Goal: Task Accomplishment & Management: Manage account settings

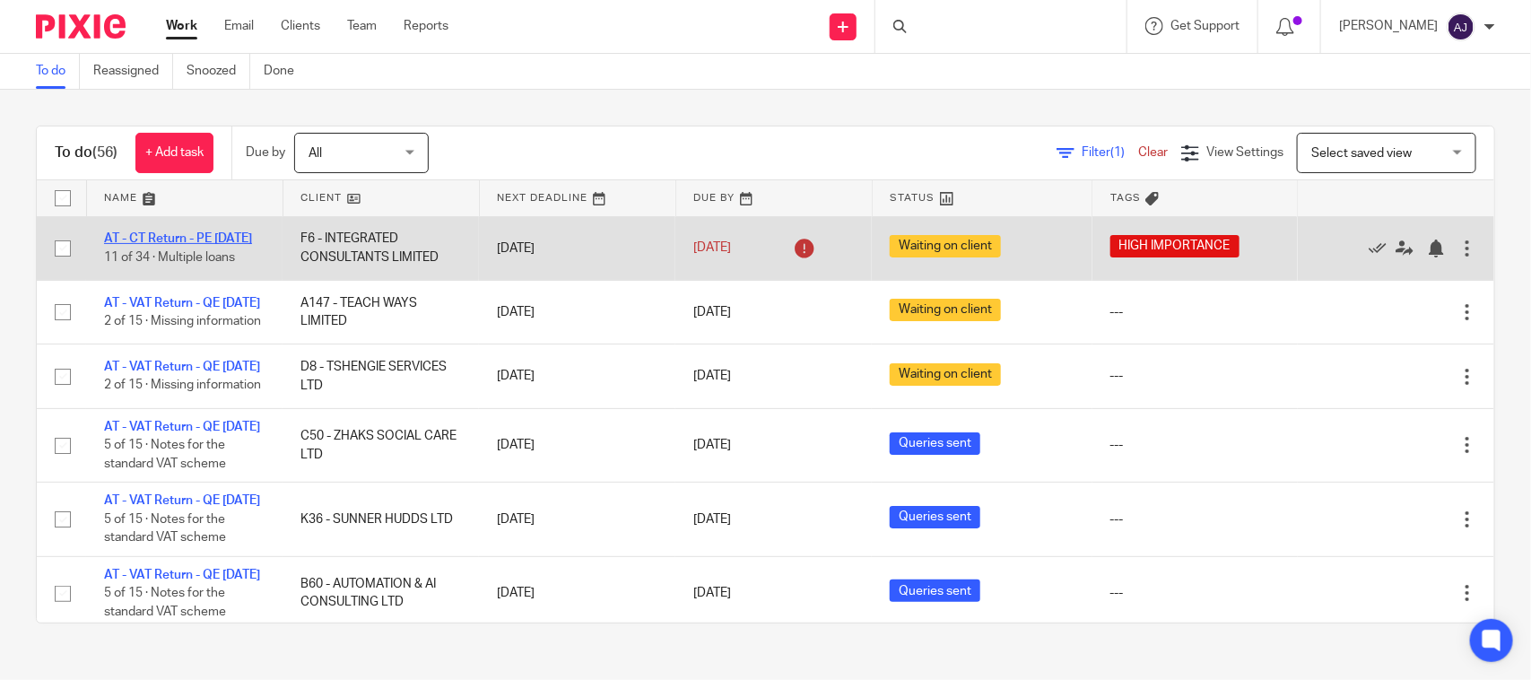
click at [216, 239] on link "AT - CT Return - PE 30-11-2024" at bounding box center [178, 238] width 148 height 13
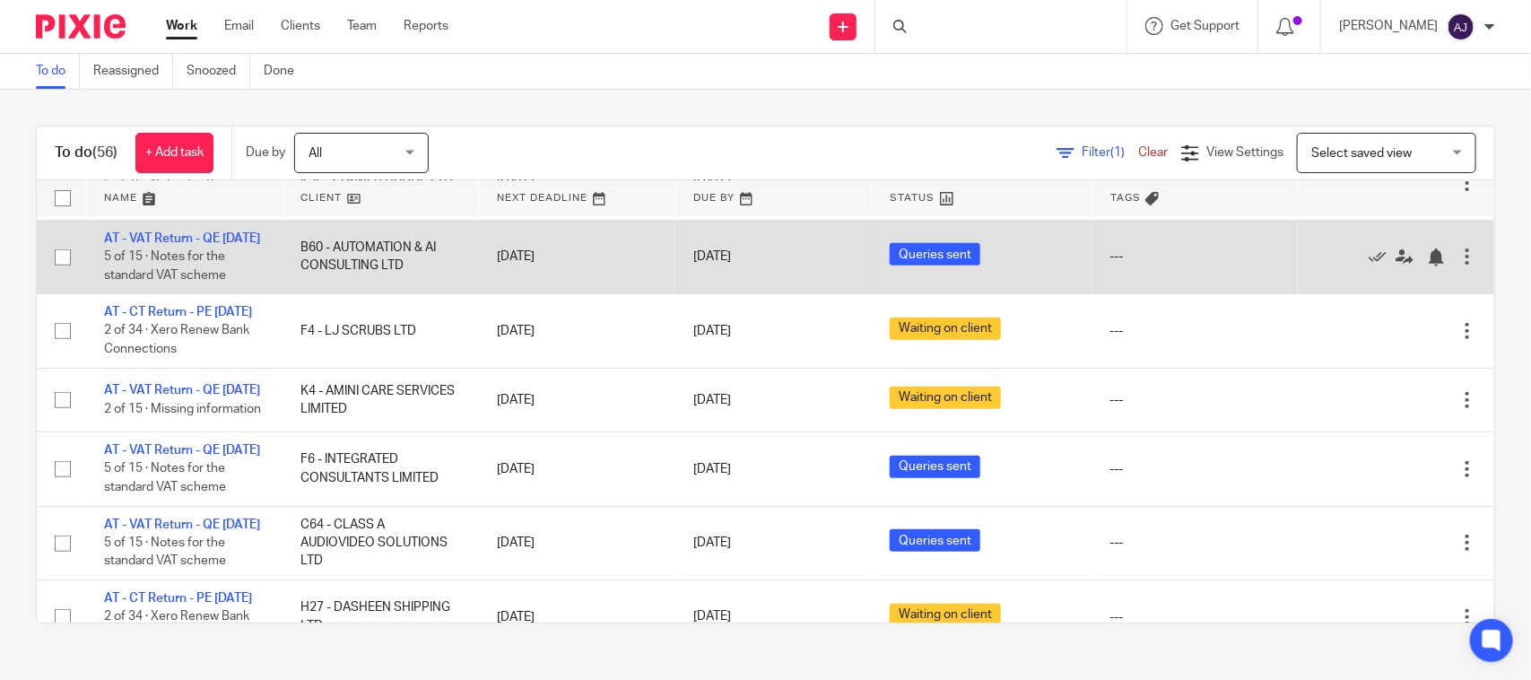
scroll to position [448, 0]
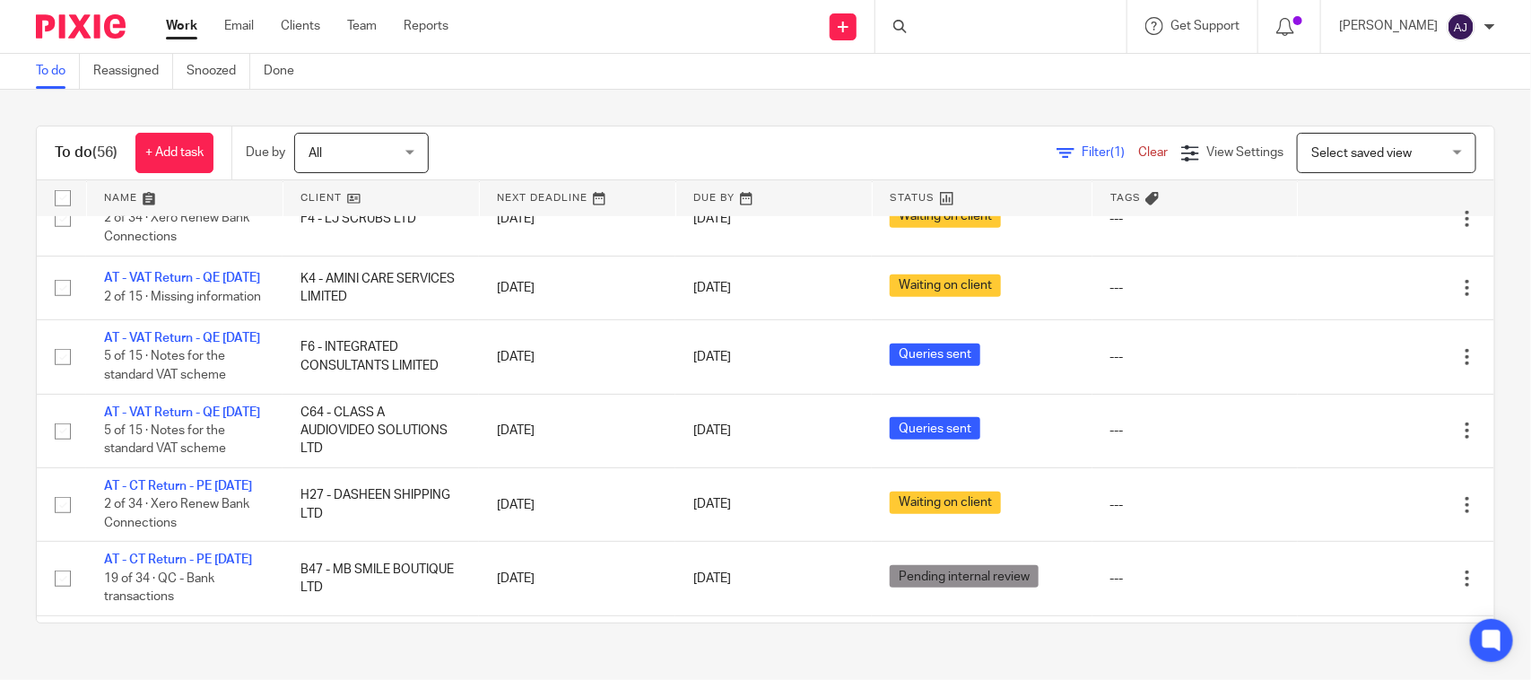
click at [688, 123] on div "To do (56) + Add task Due by All All Today Tomorrow This week Next week This mo…" at bounding box center [765, 374] width 1531 height 569
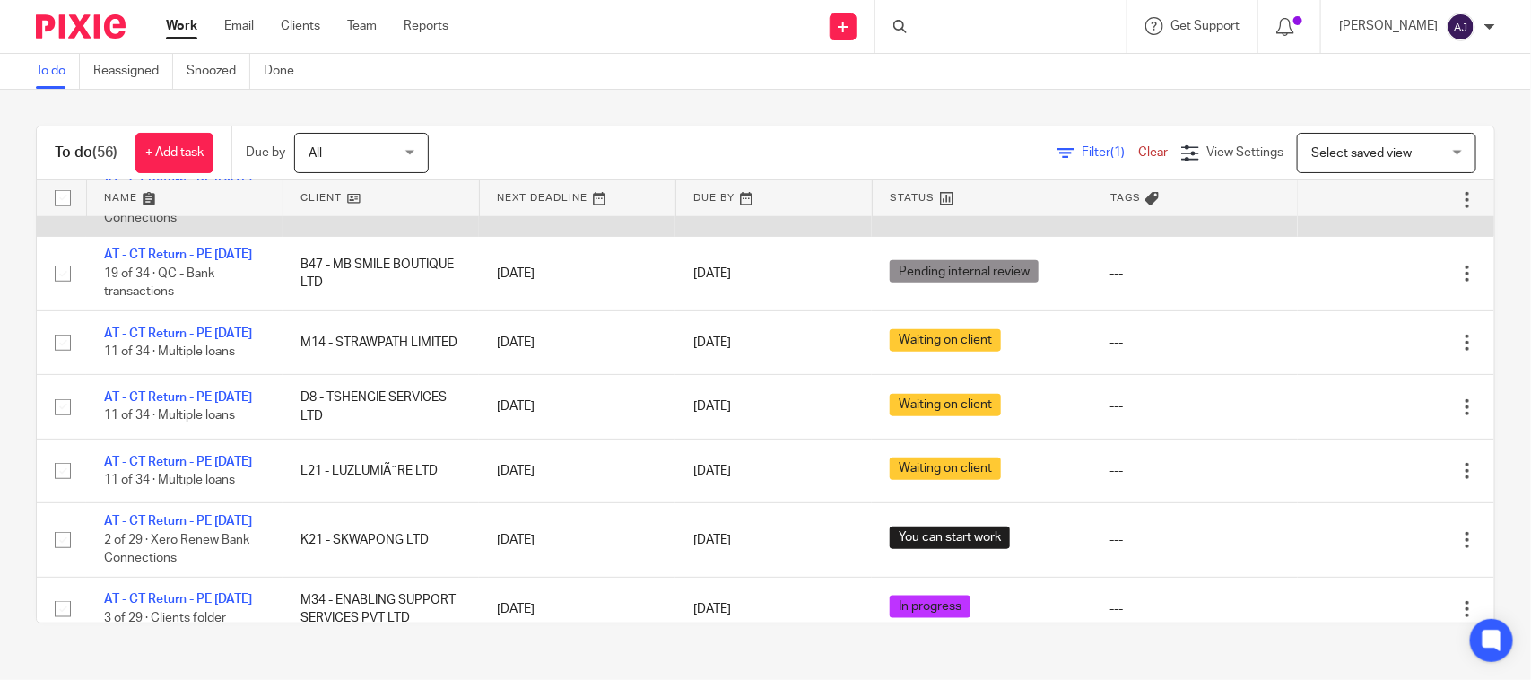
click at [206, 187] on link "AT - CT Return - PE 31-01-2025" at bounding box center [178, 181] width 148 height 13
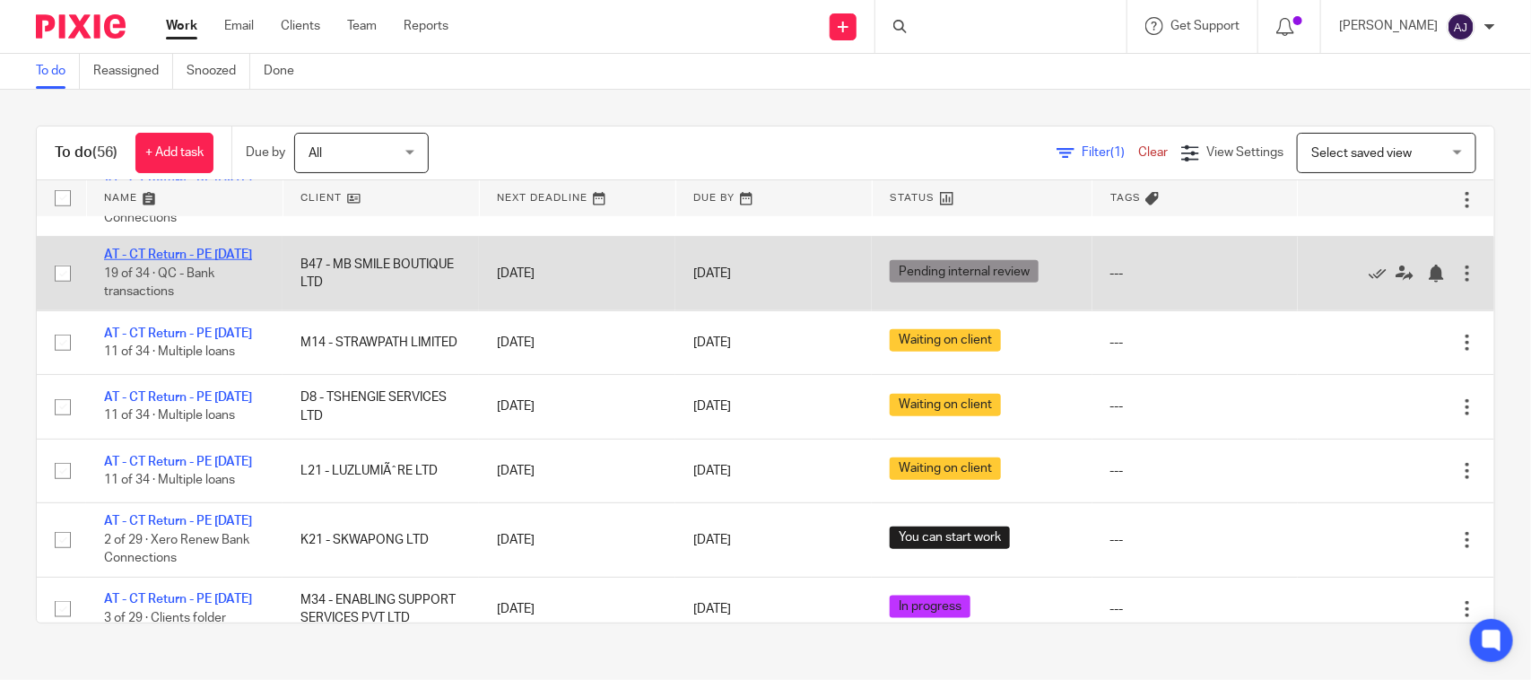
click at [161, 261] on link "AT - CT Return - PE 31-01-2025" at bounding box center [178, 254] width 148 height 13
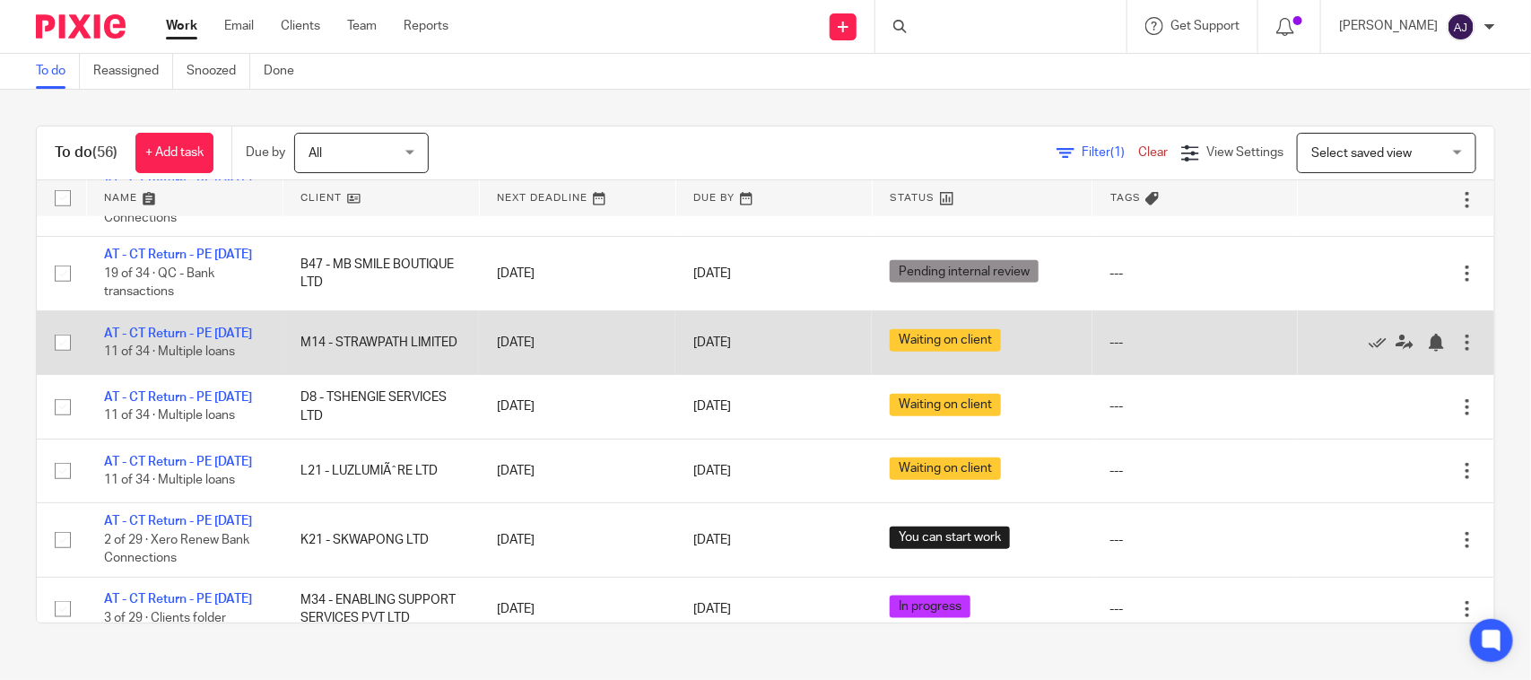
click at [177, 374] on td "AT - CT Return - PE 31-01-2025 11 of 34 · Multiple loans" at bounding box center [184, 342] width 196 height 64
click at [180, 374] on td "AT - CT Return - PE 31-01-2025 11 of 34 · Multiple loans" at bounding box center [184, 342] width 196 height 64
click at [175, 340] on link "AT - CT Return - PE [DATE]" at bounding box center [178, 333] width 148 height 13
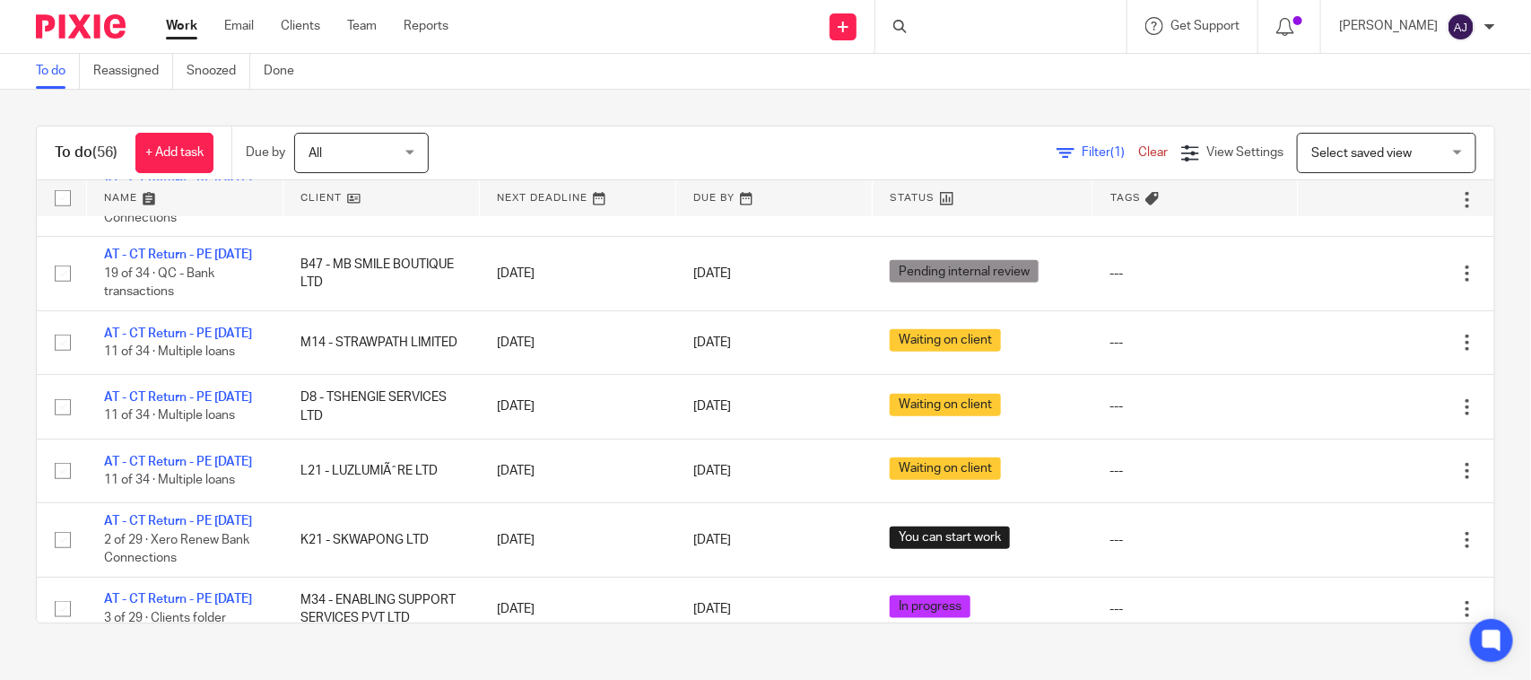
click at [767, 124] on div "To do (56) + Add task Due by All All Today Tomorrow This week Next week This mo…" at bounding box center [765, 374] width 1531 height 569
click at [908, 81] on div "To do Reassigned Snoozed Done" at bounding box center [765, 72] width 1531 height 36
click at [904, 83] on div "To do Reassigned Snoozed Done" at bounding box center [765, 72] width 1531 height 36
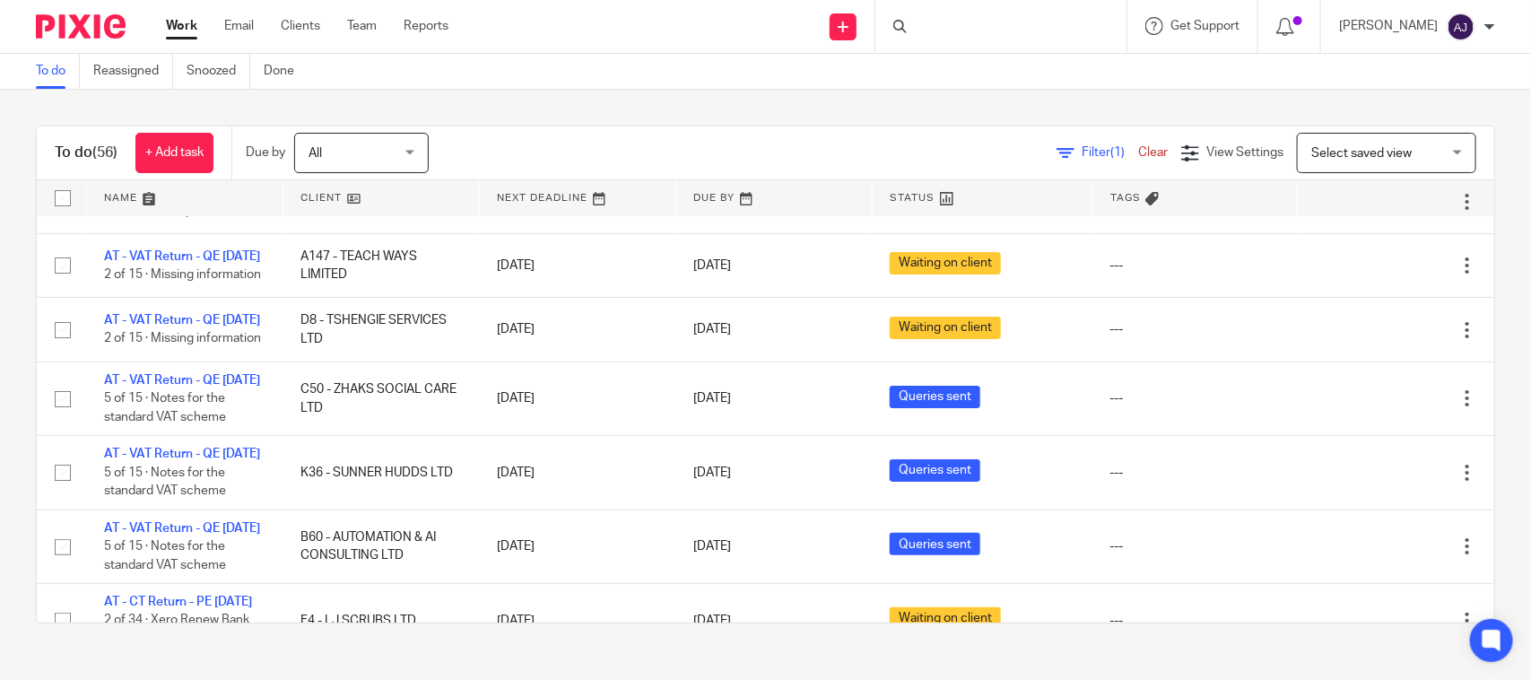
scroll to position [0, 0]
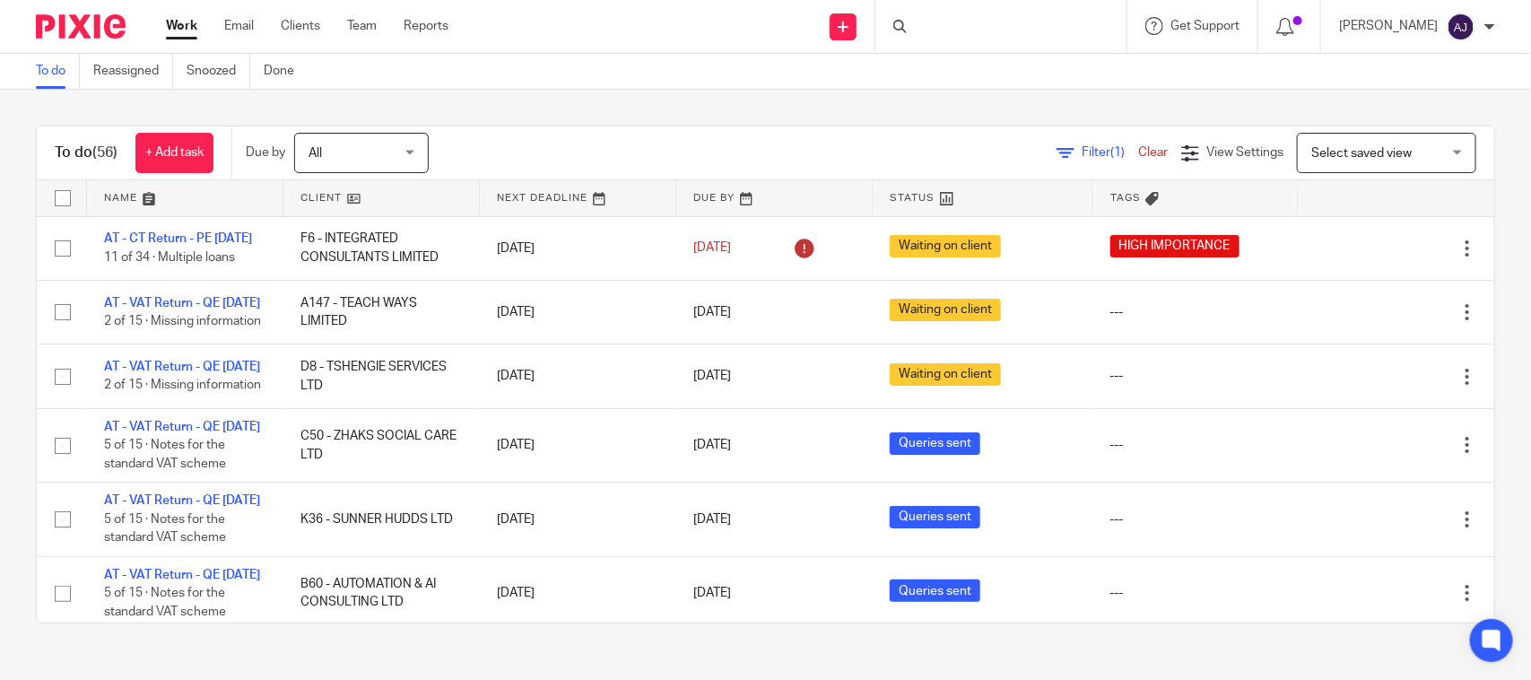
click at [682, 137] on div "Filter (1) Clear View Settings View Settings (1) Filters Clear Save Manage save…" at bounding box center [977, 153] width 1034 height 40
click at [705, 145] on div "Filter (1) Clear View Settings View Settings (1) Filters Clear Save Manage save…" at bounding box center [977, 153] width 1034 height 40
click at [693, 103] on div "To do (56) + Add task Due by All All Today Tomorrow This week Next week This mo…" at bounding box center [765, 374] width 1531 height 569
click at [683, 65] on div "To do Reassigned Snoozed Done" at bounding box center [765, 72] width 1531 height 36
click at [702, 24] on div "Send new email Create task Add client Request signature Get Support Contact Sup…" at bounding box center [1002, 26] width 1055 height 53
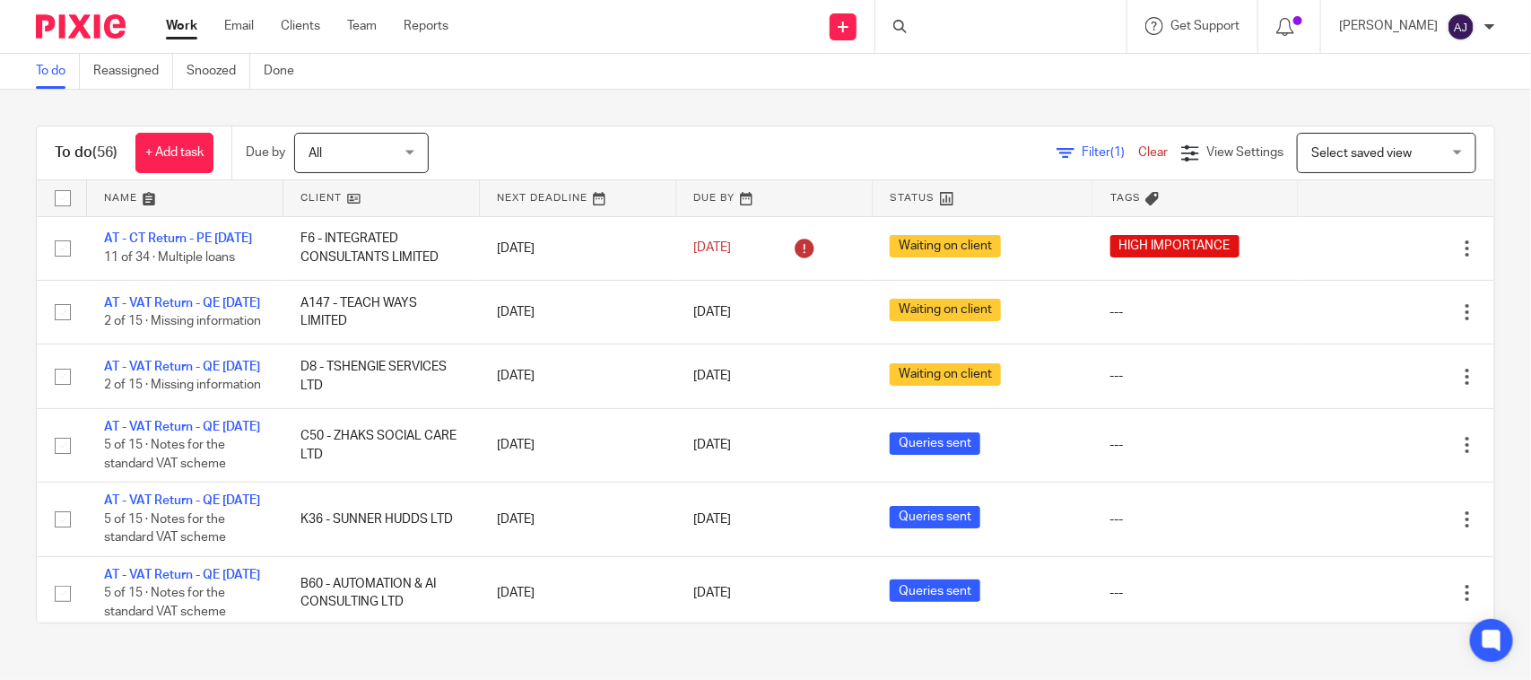
click at [698, 60] on div "To do Reassigned Snoozed Done" at bounding box center [765, 72] width 1531 height 36
click at [697, 95] on div "To do (56) + Add task Due by All All Today Tomorrow This week Next week This mo…" at bounding box center [765, 374] width 1531 height 569
click at [695, 133] on div "Filter (1) Clear View Settings View Settings (1) Filters Clear Save Manage save…" at bounding box center [977, 153] width 1034 height 40
click at [695, 96] on div "To do (56) + Add task Due by All All Today Tomorrow This week Next week This mo…" at bounding box center [765, 374] width 1531 height 569
click at [700, 65] on div "To do Reassigned Snoozed Done" at bounding box center [765, 72] width 1531 height 36
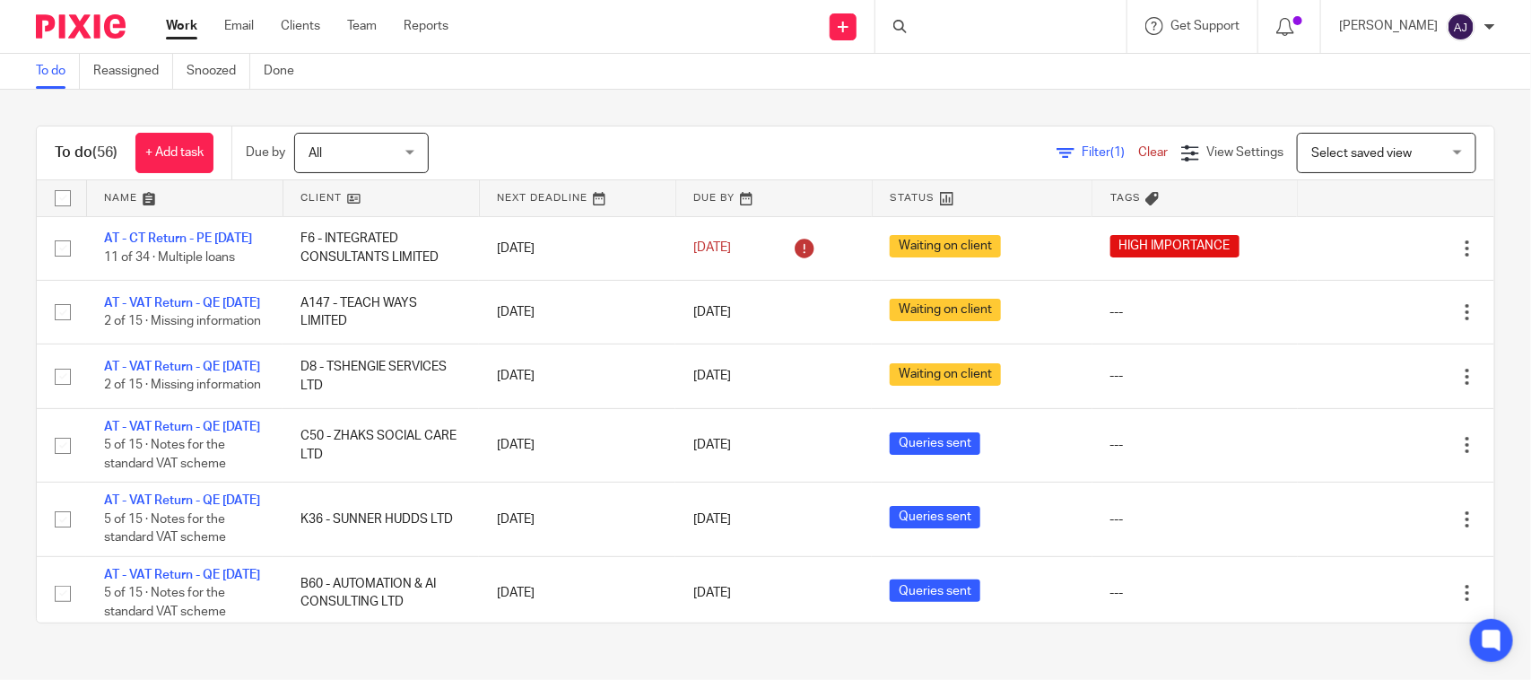
click at [715, 9] on div "Send new email Create task Add client Request signature Get Support Contact Sup…" at bounding box center [1002, 26] width 1055 height 53
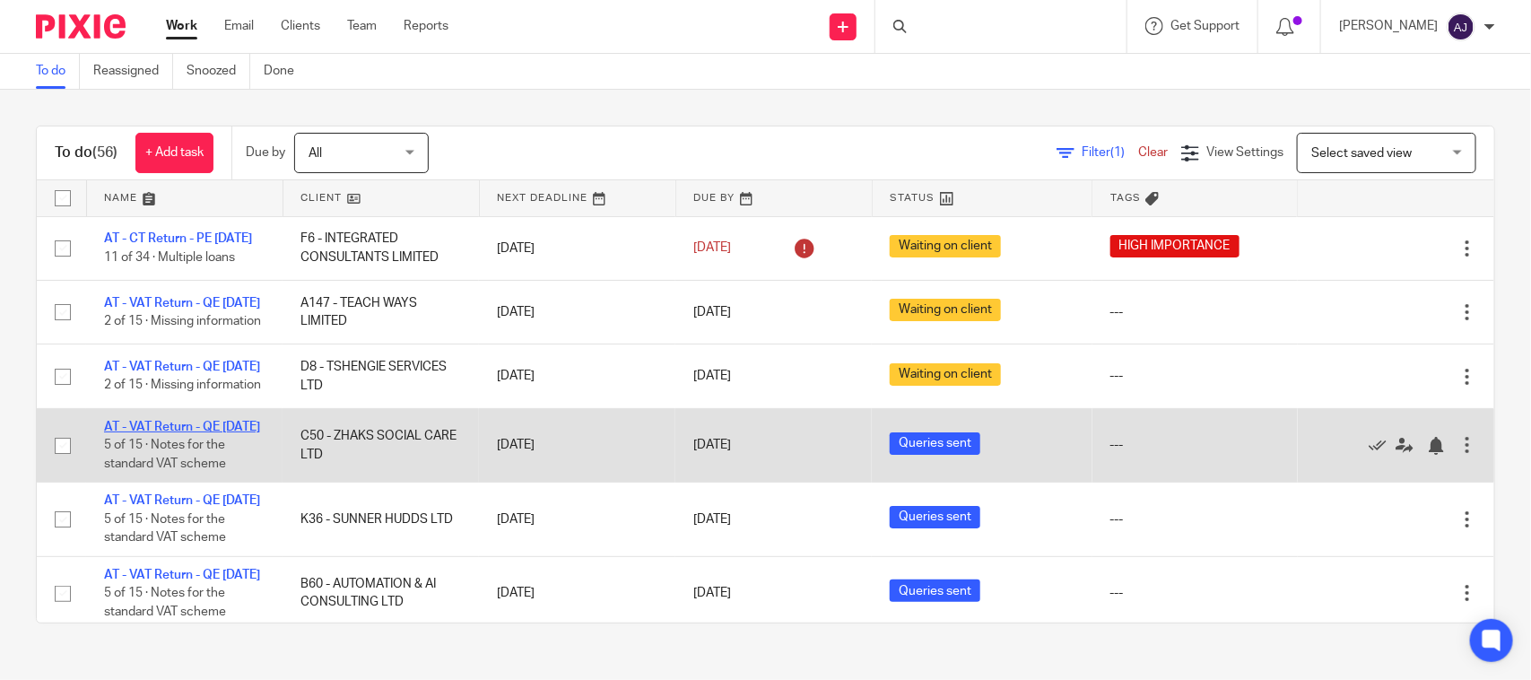
click at [133, 433] on link "AT - VAT Return - QE [DATE]" at bounding box center [182, 427] width 156 height 13
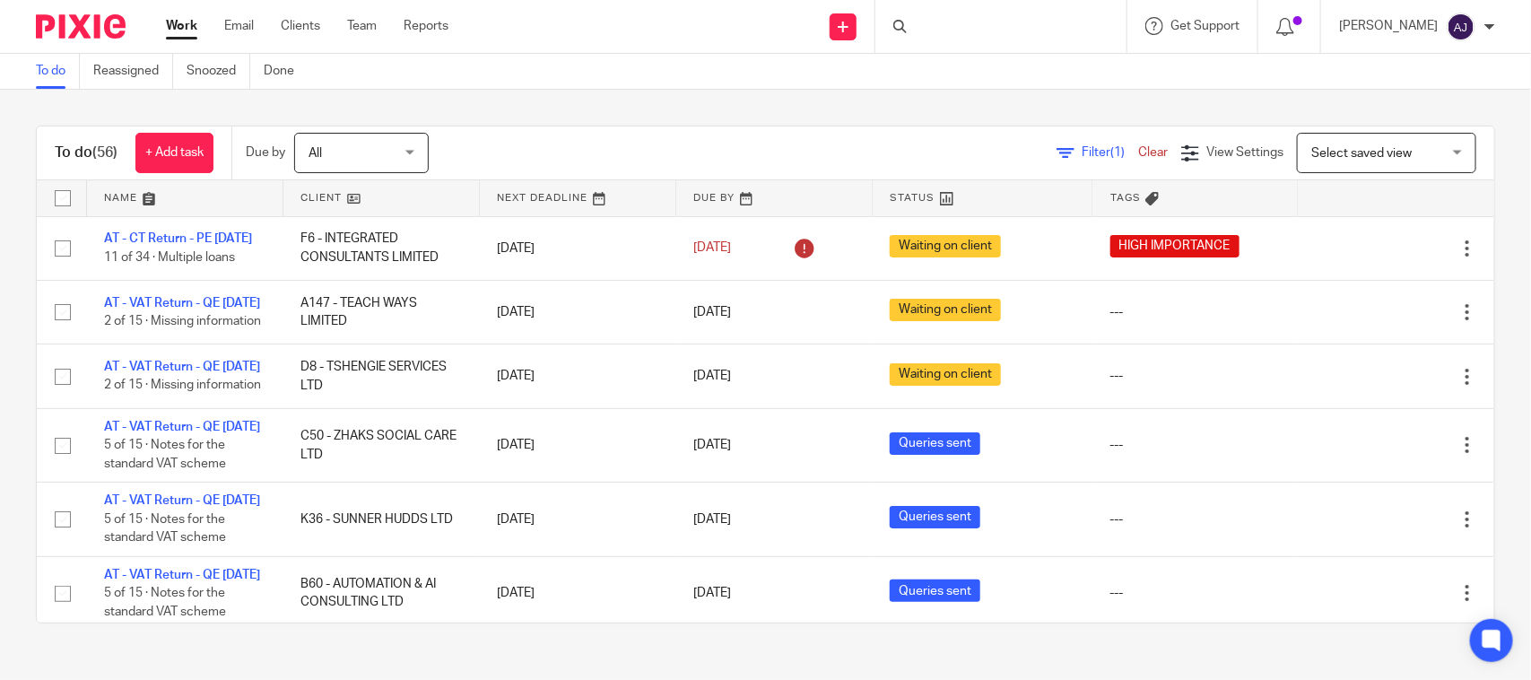
click at [176, 27] on link "Work" at bounding box center [181, 26] width 31 height 18
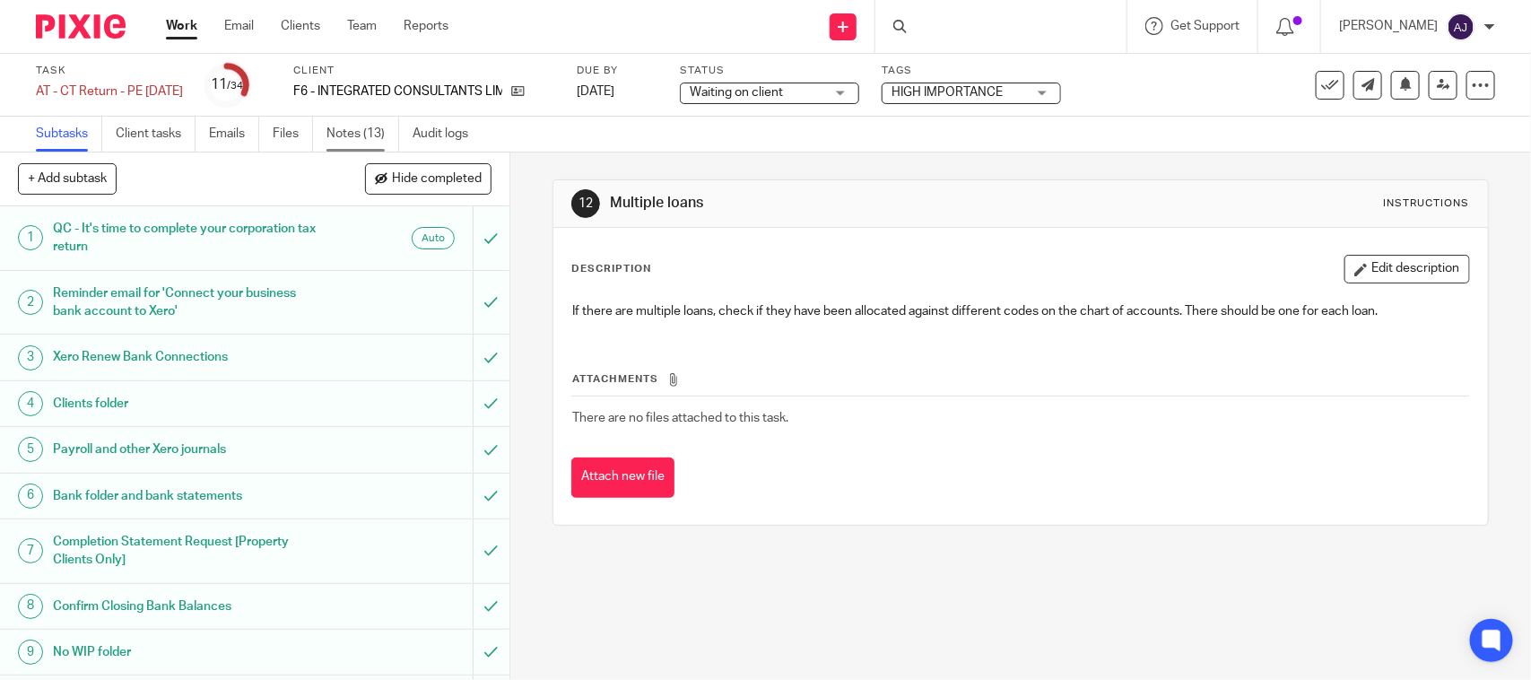
click at [351, 117] on link "Notes (13)" at bounding box center [362, 134] width 73 height 35
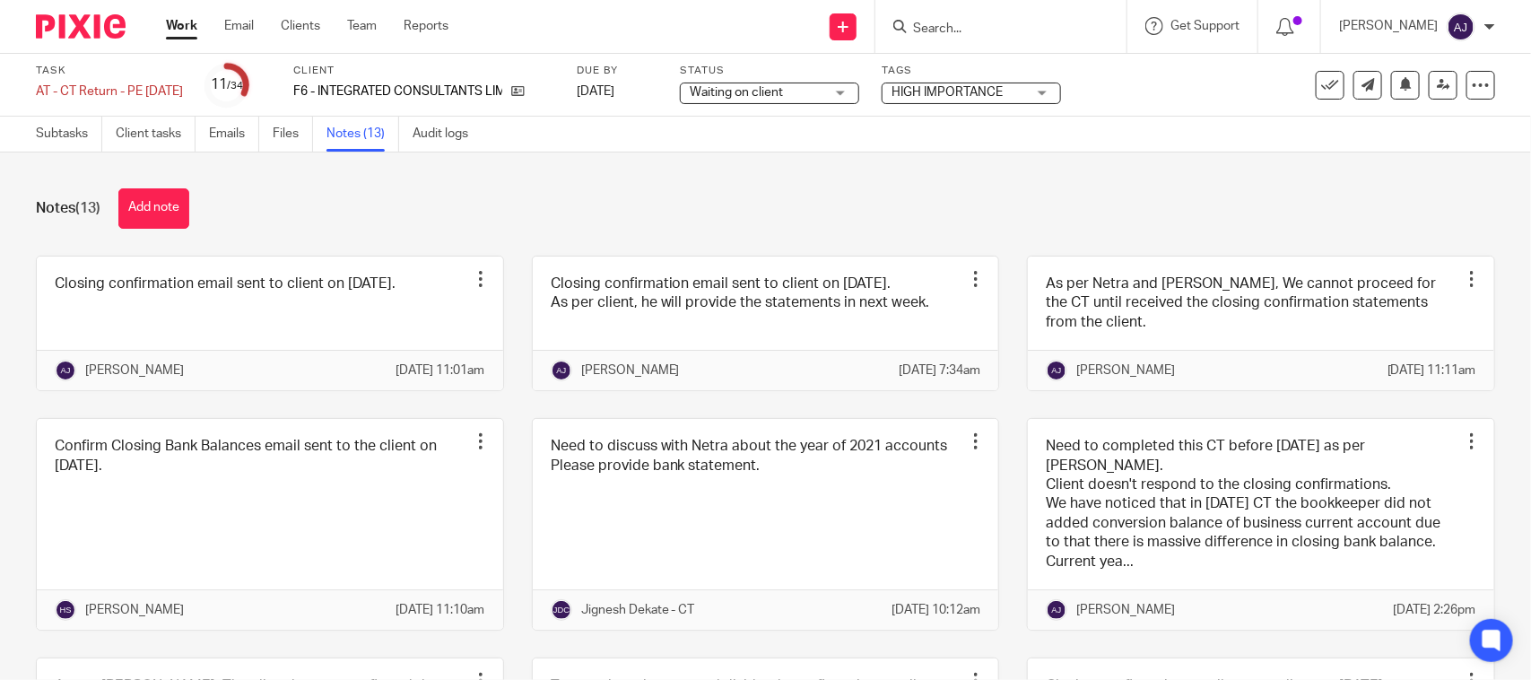
click at [293, 200] on div "Notes (13) Add note" at bounding box center [765, 208] width 1459 height 40
click at [293, 206] on div "Notes (13) Add note" at bounding box center [765, 208] width 1459 height 40
click at [383, 197] on div "Notes (13) Add note" at bounding box center [765, 208] width 1459 height 40
click at [383, 195] on div "Notes (13) Add note" at bounding box center [765, 208] width 1459 height 40
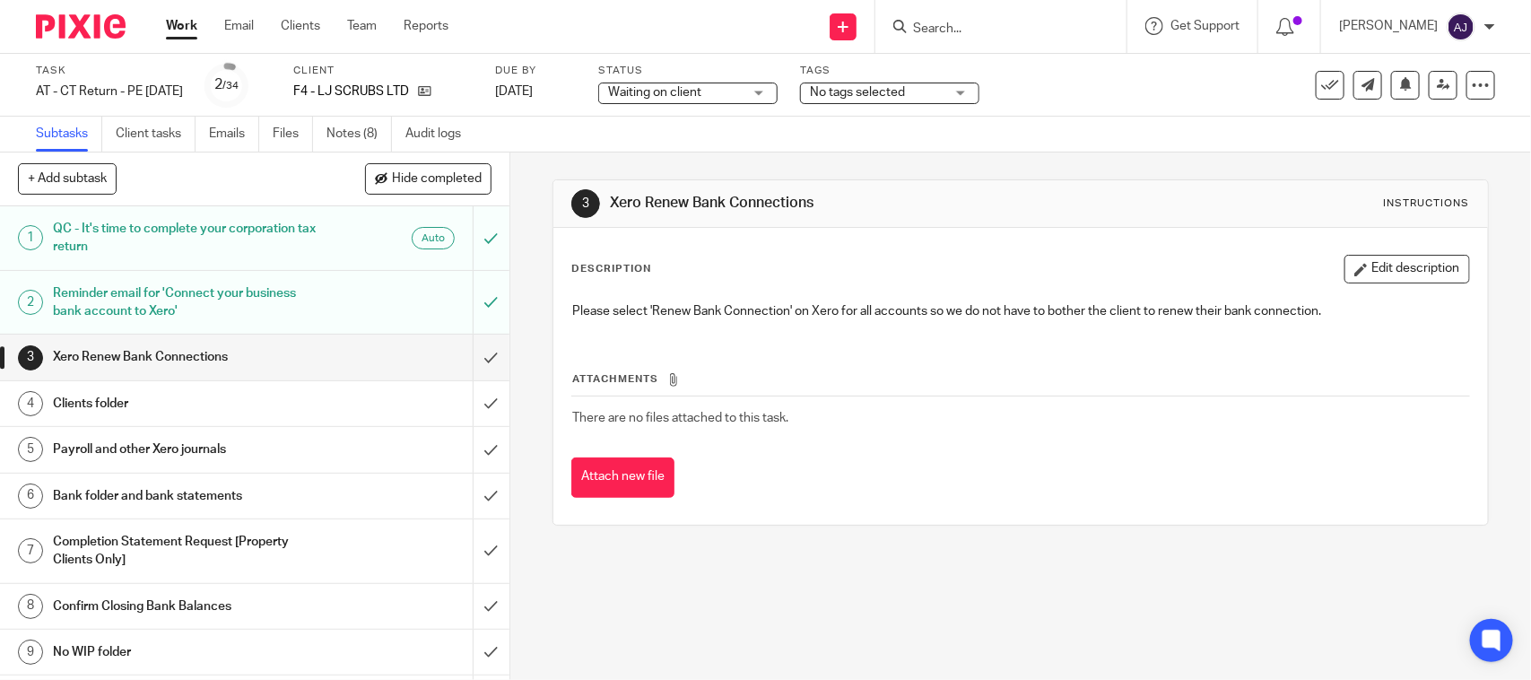
click at [352, 136] on link "Notes (8)" at bounding box center [358, 134] width 65 height 35
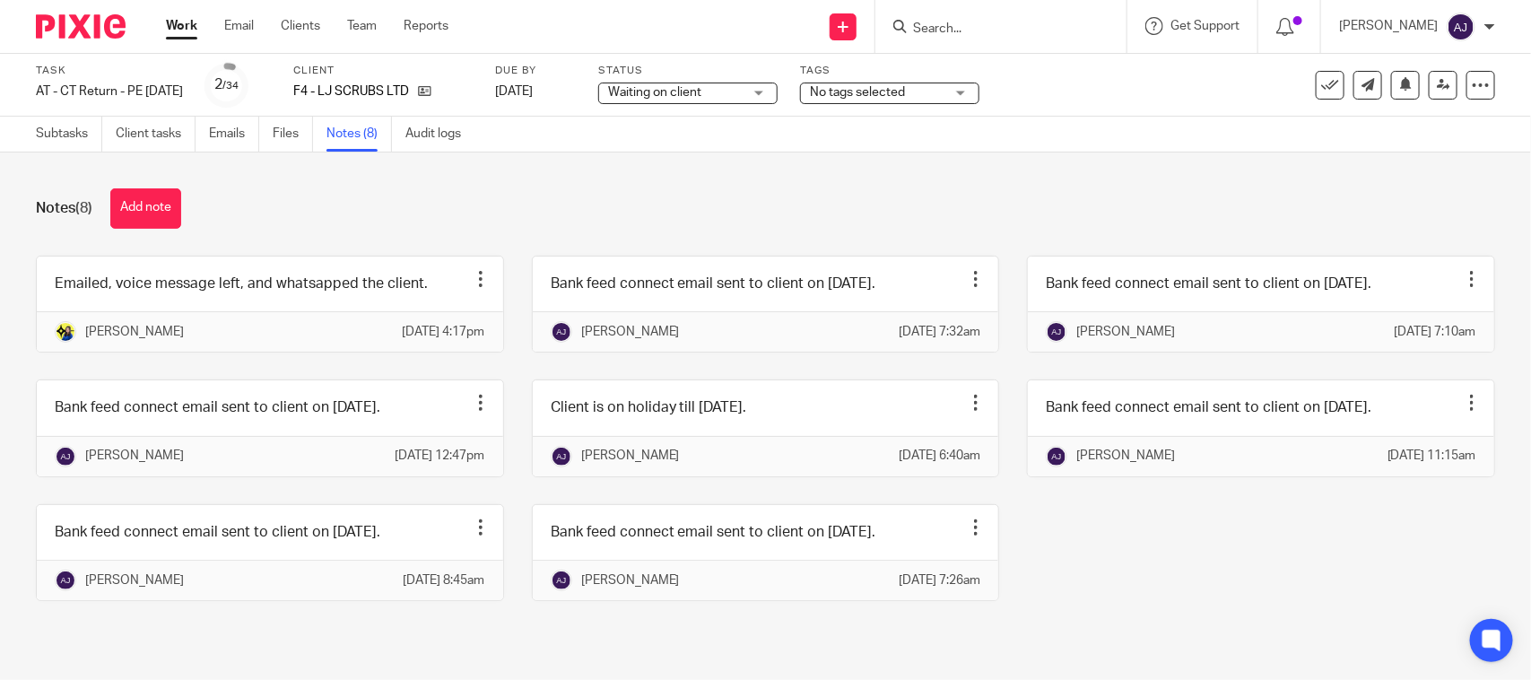
click at [386, 197] on div "Notes (8) Add note" at bounding box center [765, 208] width 1459 height 40
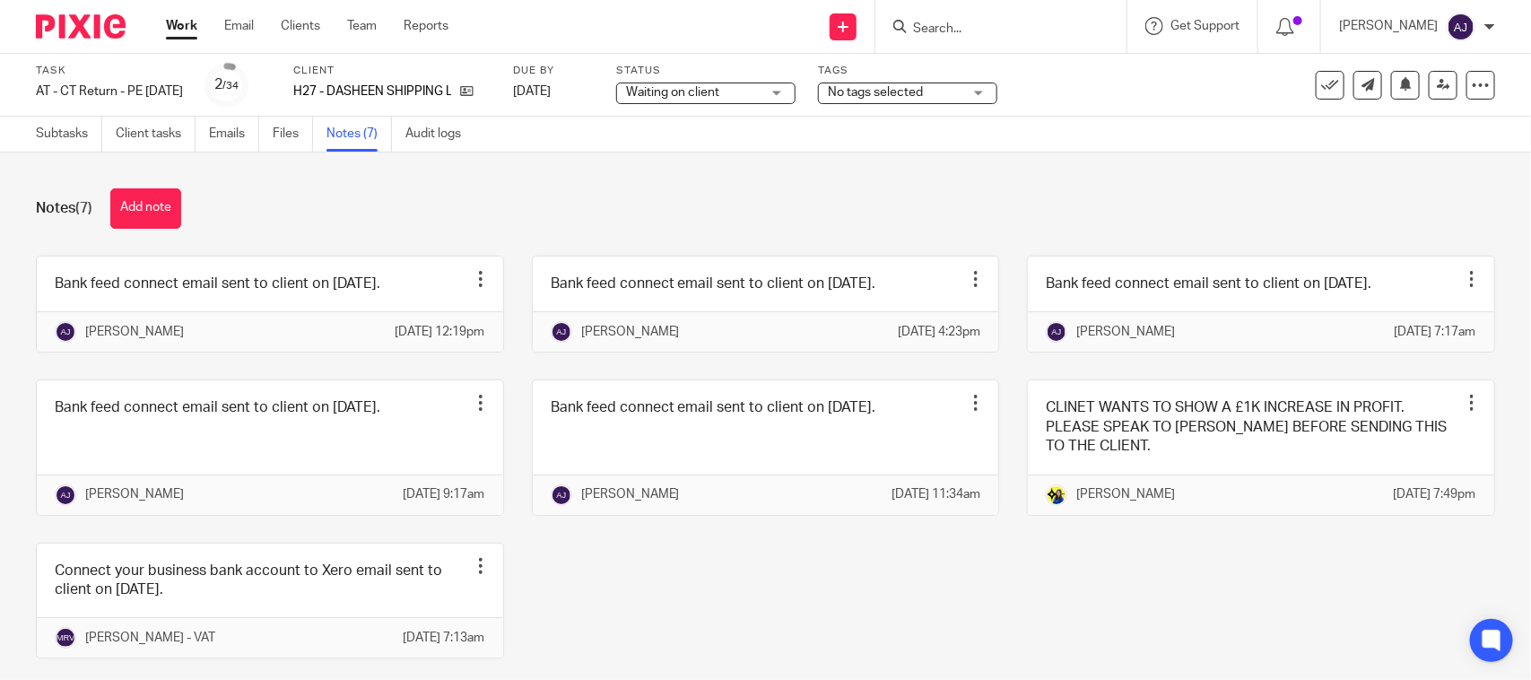
click at [316, 197] on div "Notes (7) Add note" at bounding box center [765, 208] width 1459 height 40
click at [330, 188] on div "Notes (7) Add note" at bounding box center [765, 208] width 1459 height 40
click at [320, 206] on div "Notes (7) Add note" at bounding box center [765, 208] width 1459 height 40
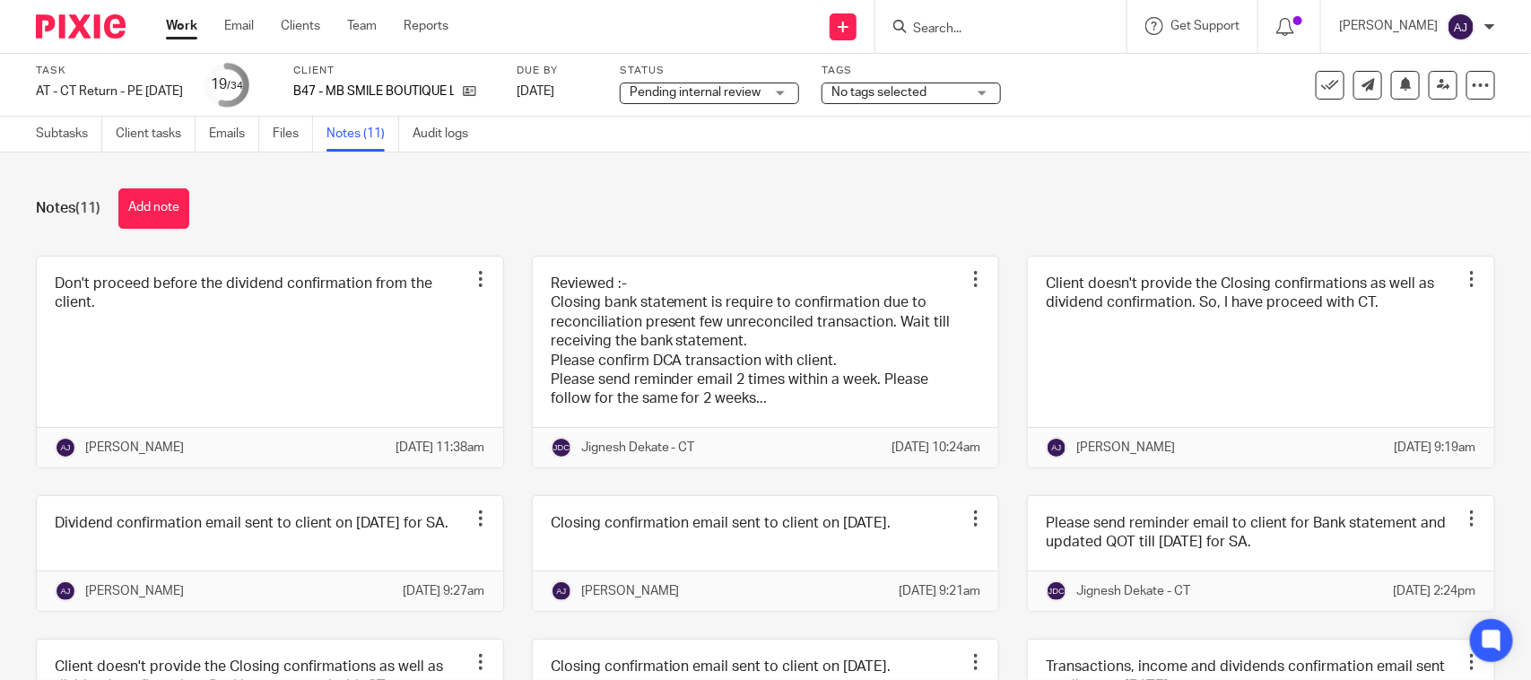
click at [378, 213] on div "Notes (11) Add note" at bounding box center [765, 208] width 1459 height 40
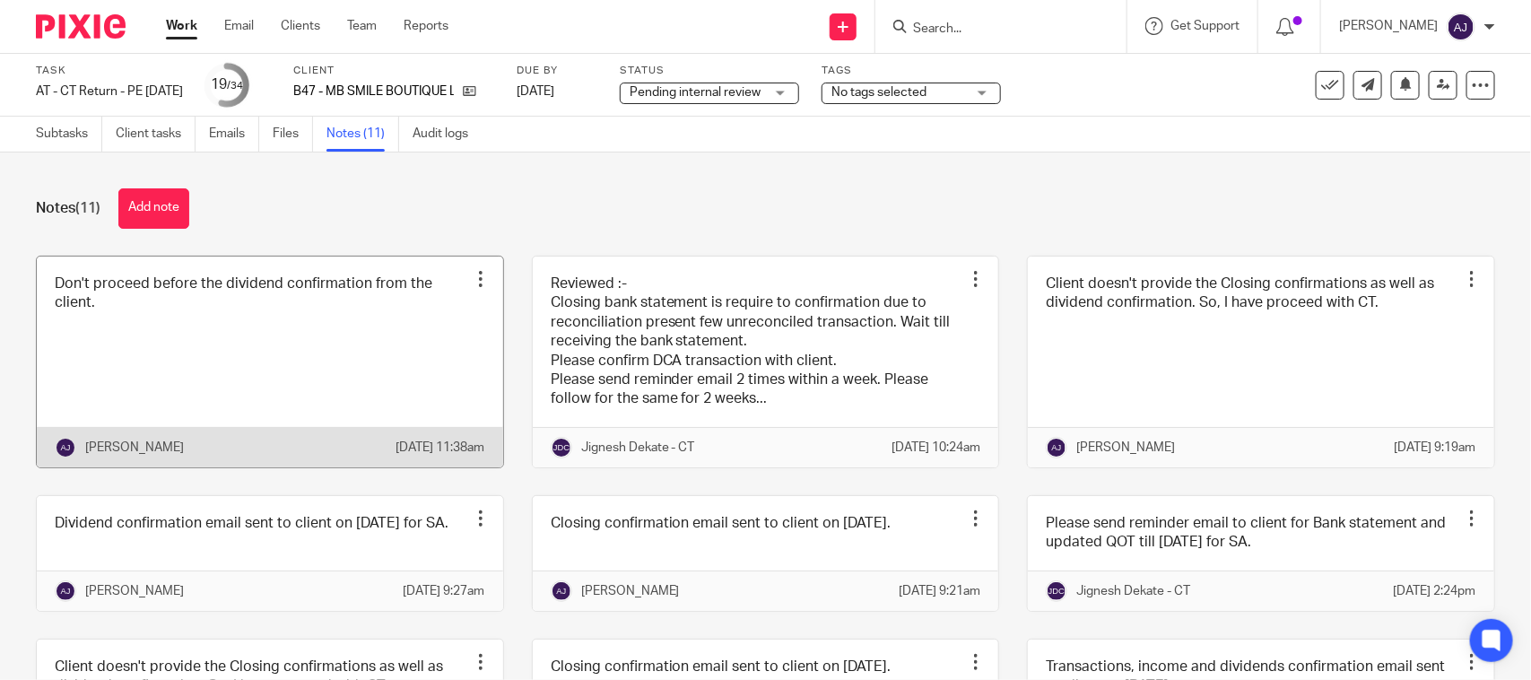
click at [379, 213] on div "Notes (11) Add note" at bounding box center [765, 208] width 1459 height 40
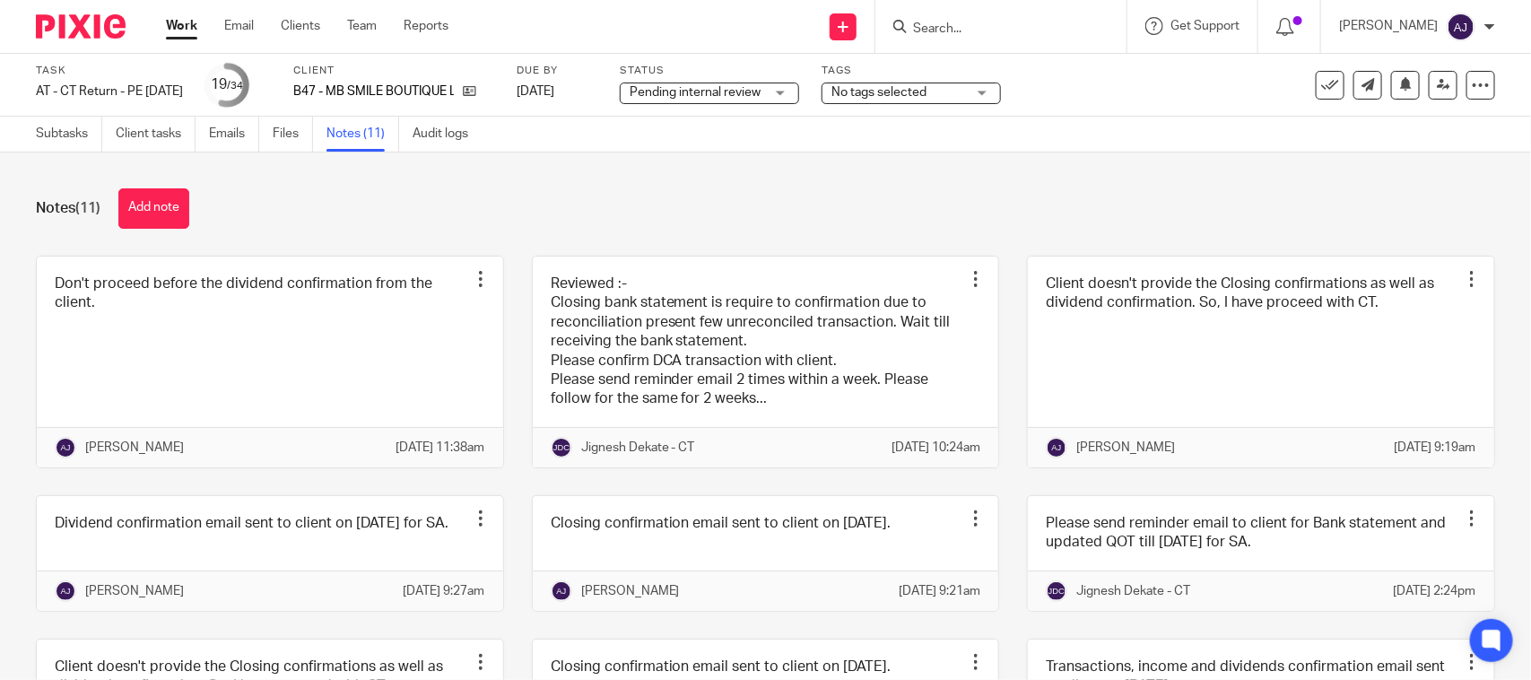
click at [677, 225] on div "Notes (11) Add note" at bounding box center [765, 208] width 1459 height 40
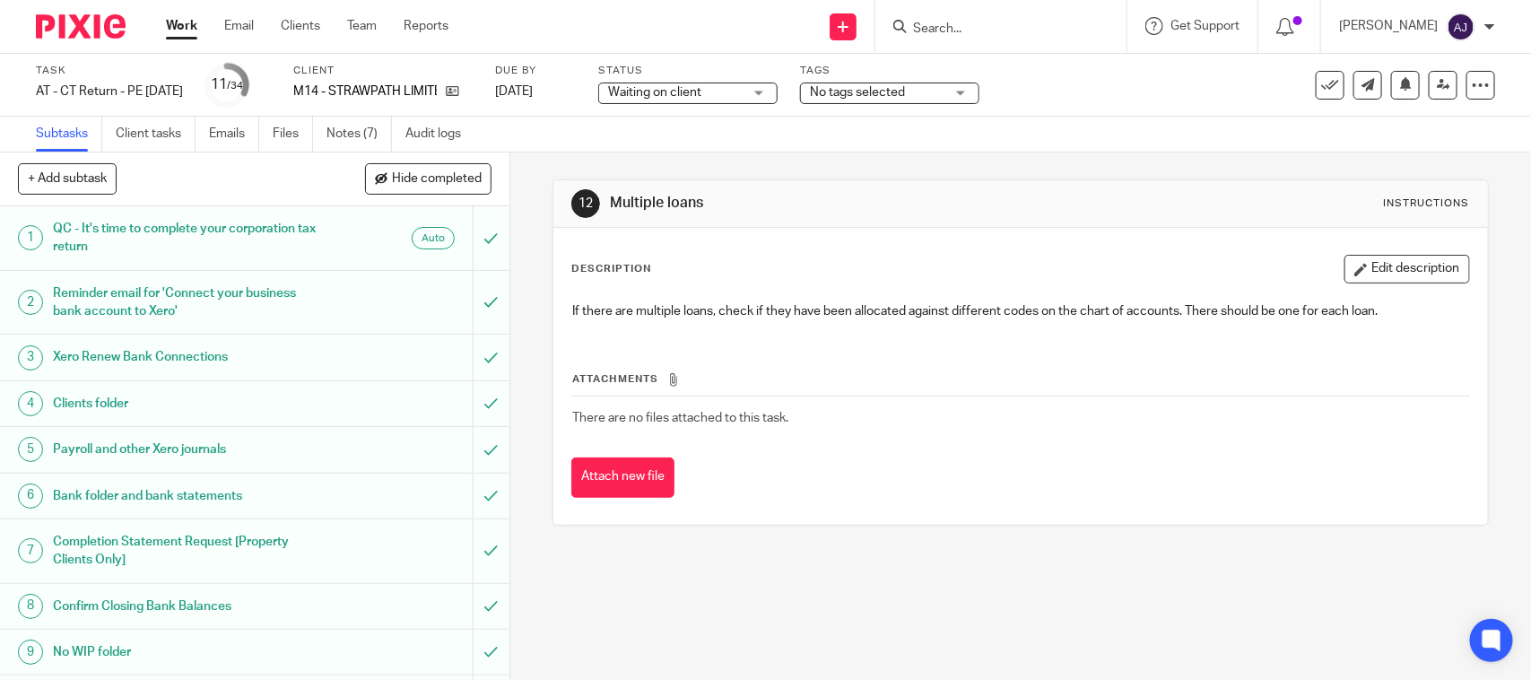
click at [333, 132] on link "Notes (7)" at bounding box center [358, 134] width 65 height 35
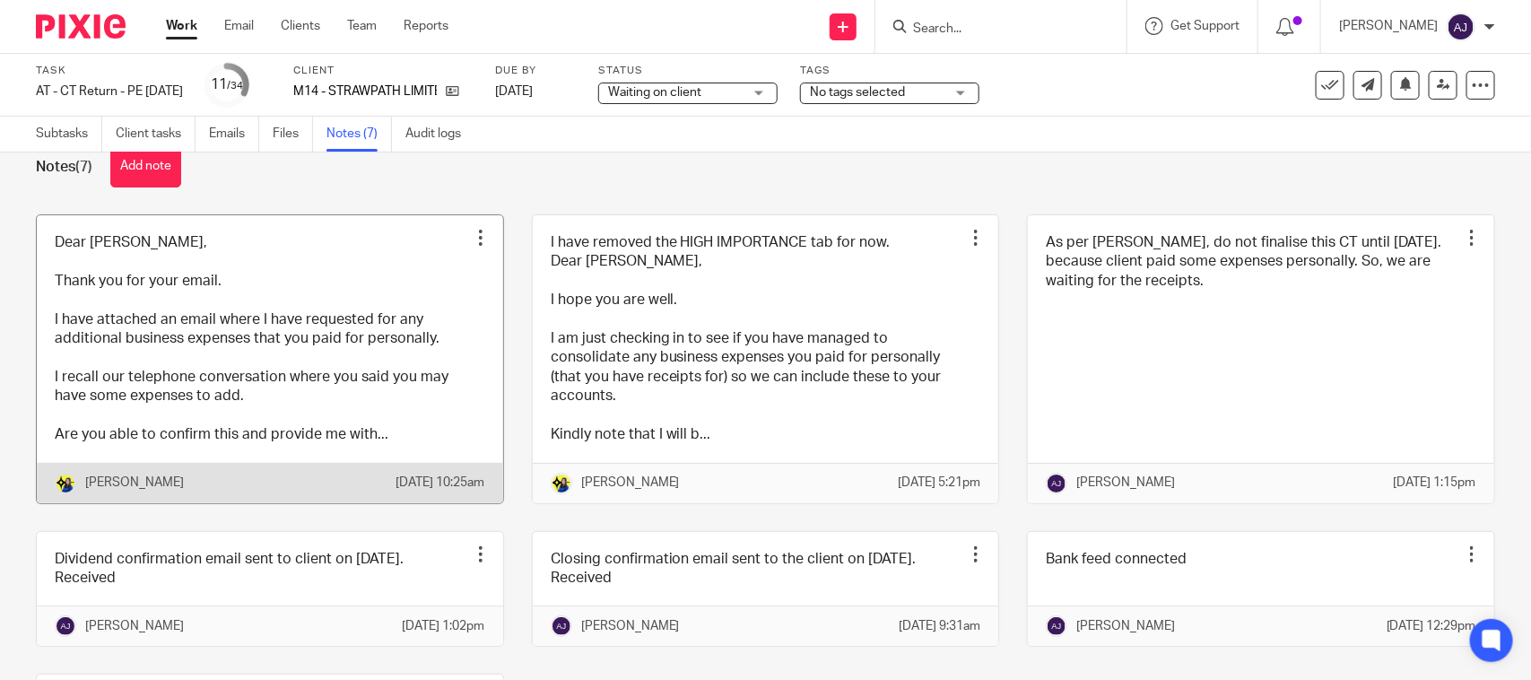
scroll to position [112, 0]
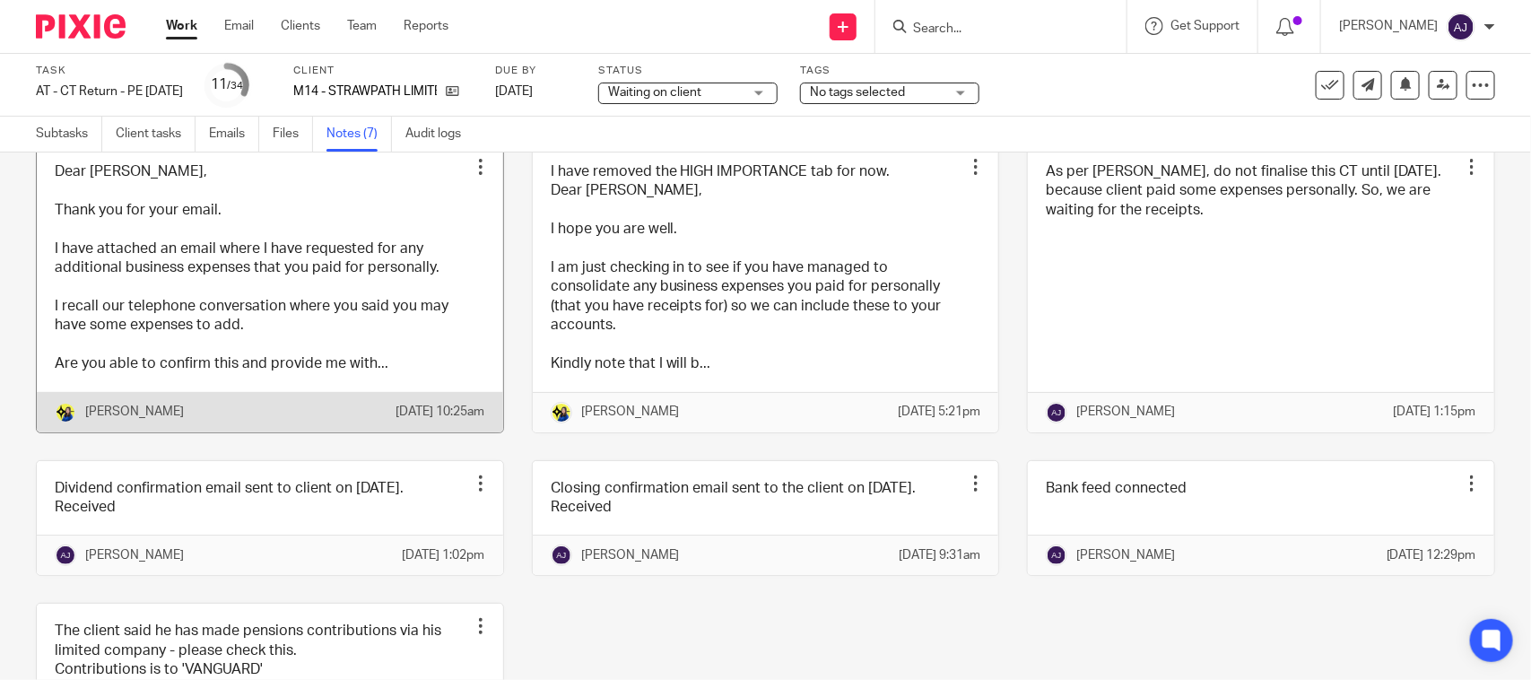
click at [312, 294] on link at bounding box center [270, 288] width 466 height 288
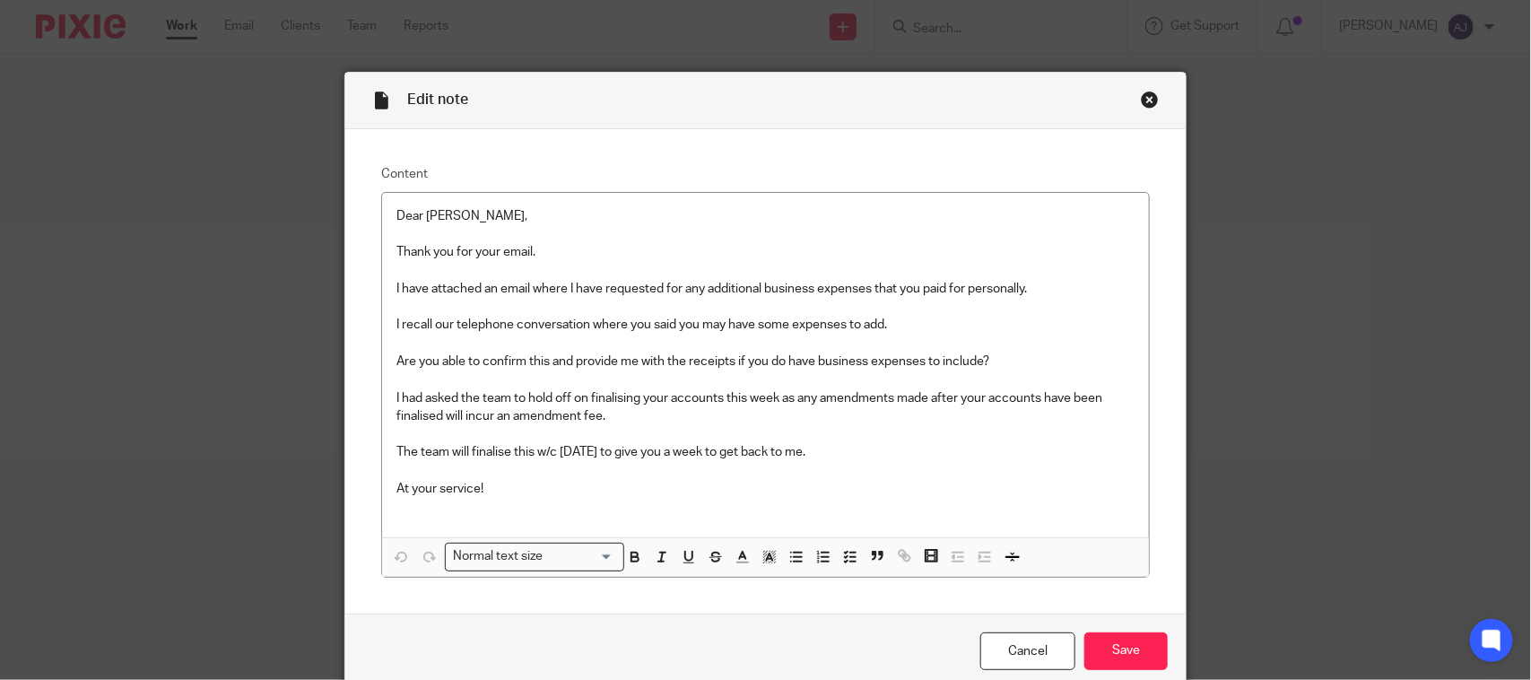
click at [1141, 96] on div "Close this dialog window" at bounding box center [1150, 100] width 18 height 18
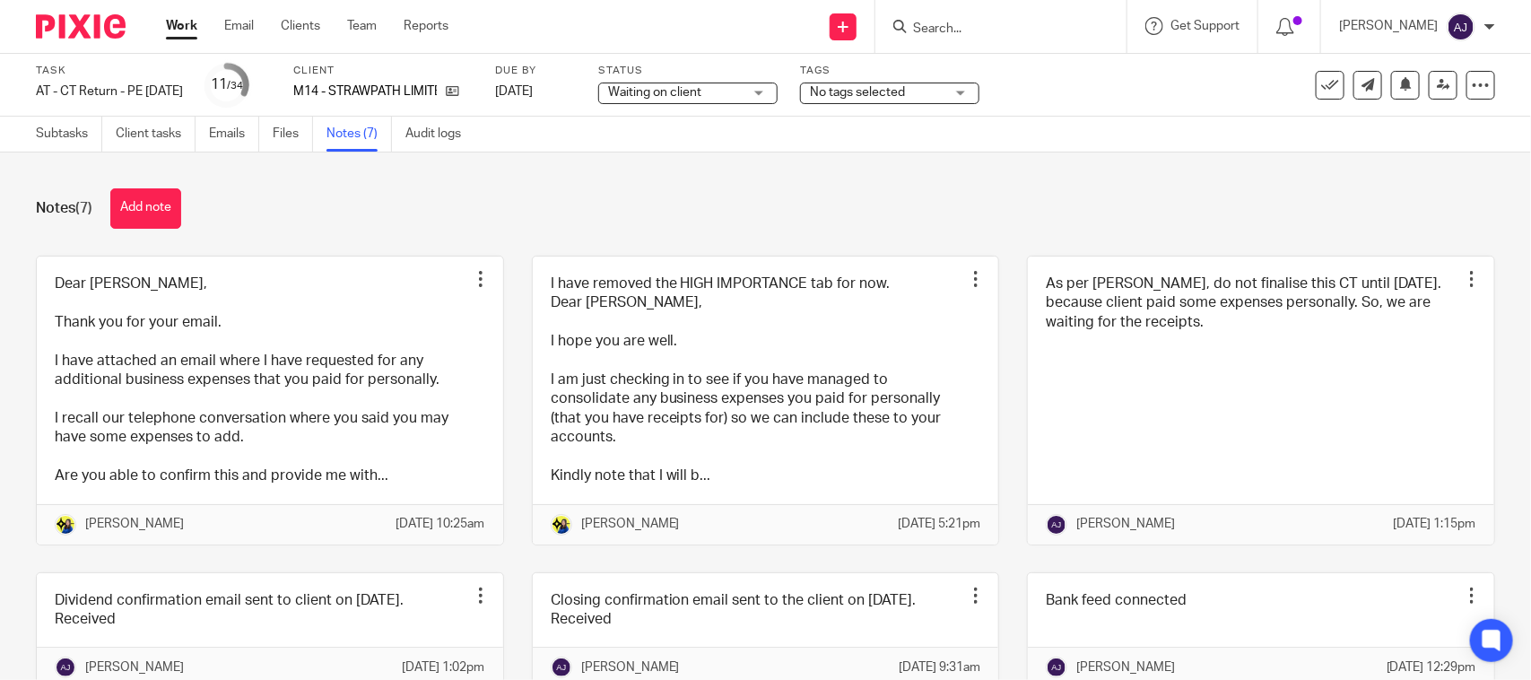
click at [428, 114] on div "Task AT - [GEOGRAPHIC_DATA] Return - PE [DATE] Save AT - [GEOGRAPHIC_DATA] Retu…" at bounding box center [765, 85] width 1531 height 63
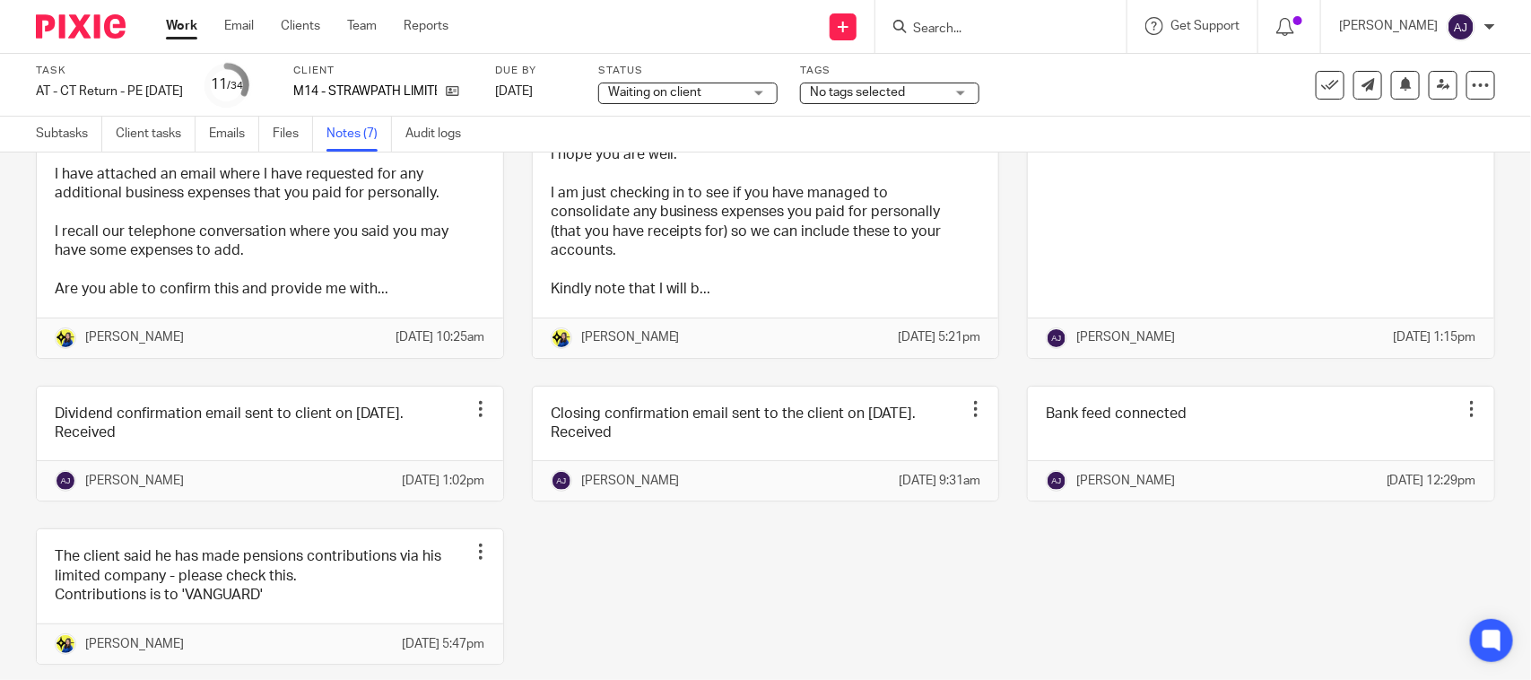
scroll to position [292, 0]
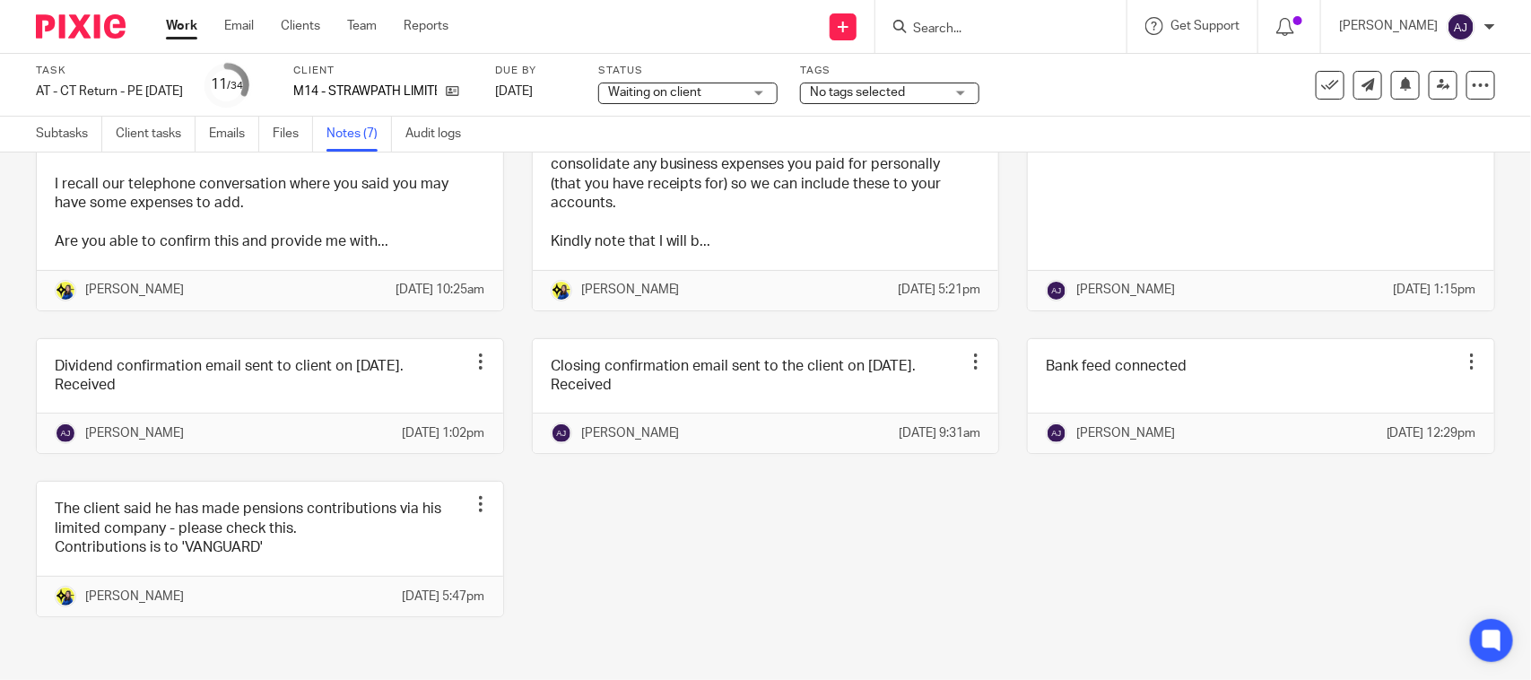
click at [758, 486] on div "Dear [PERSON_NAME], Thank you for your email. I have attached an email where I …" at bounding box center [751, 333] width 1487 height 622
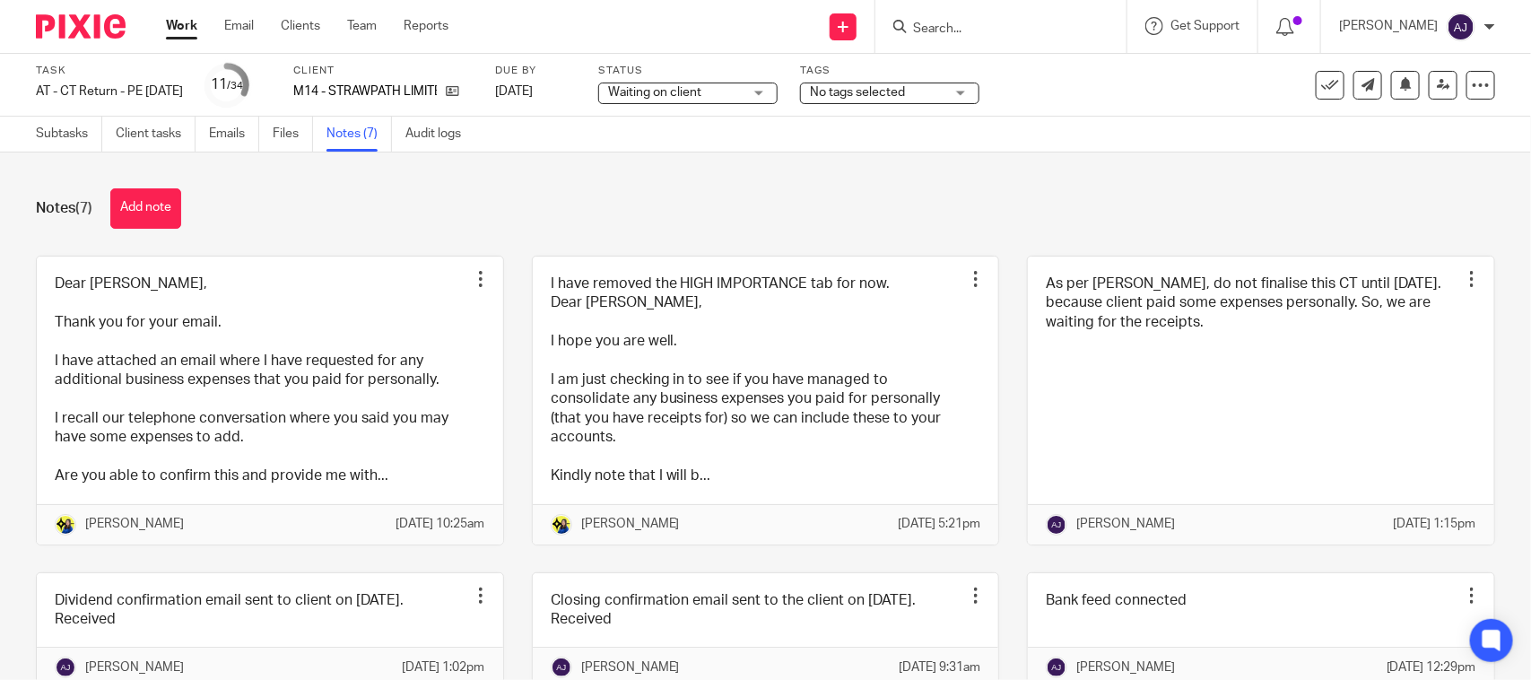
click at [1061, 200] on div "Notes (7) Add note" at bounding box center [765, 208] width 1459 height 40
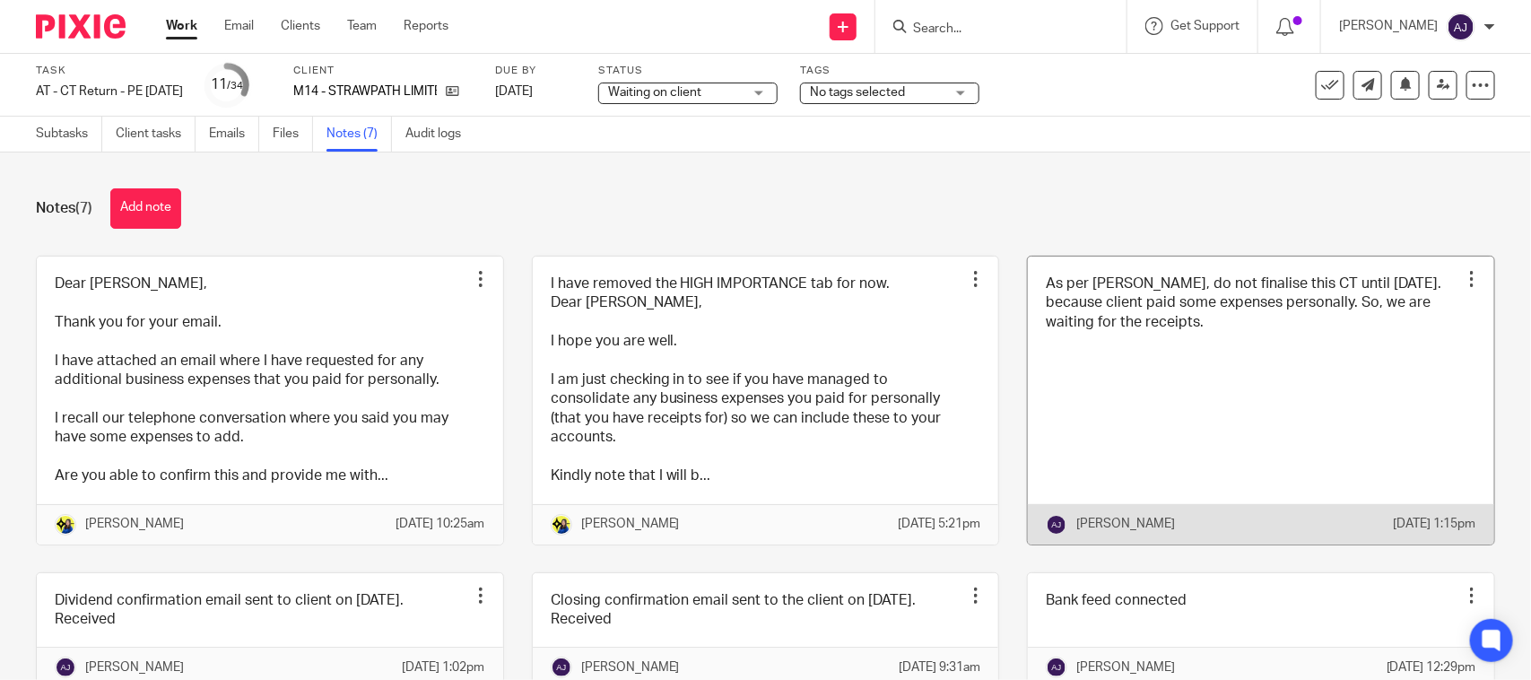
click at [1059, 226] on div "Notes (7) Add note" at bounding box center [765, 208] width 1459 height 40
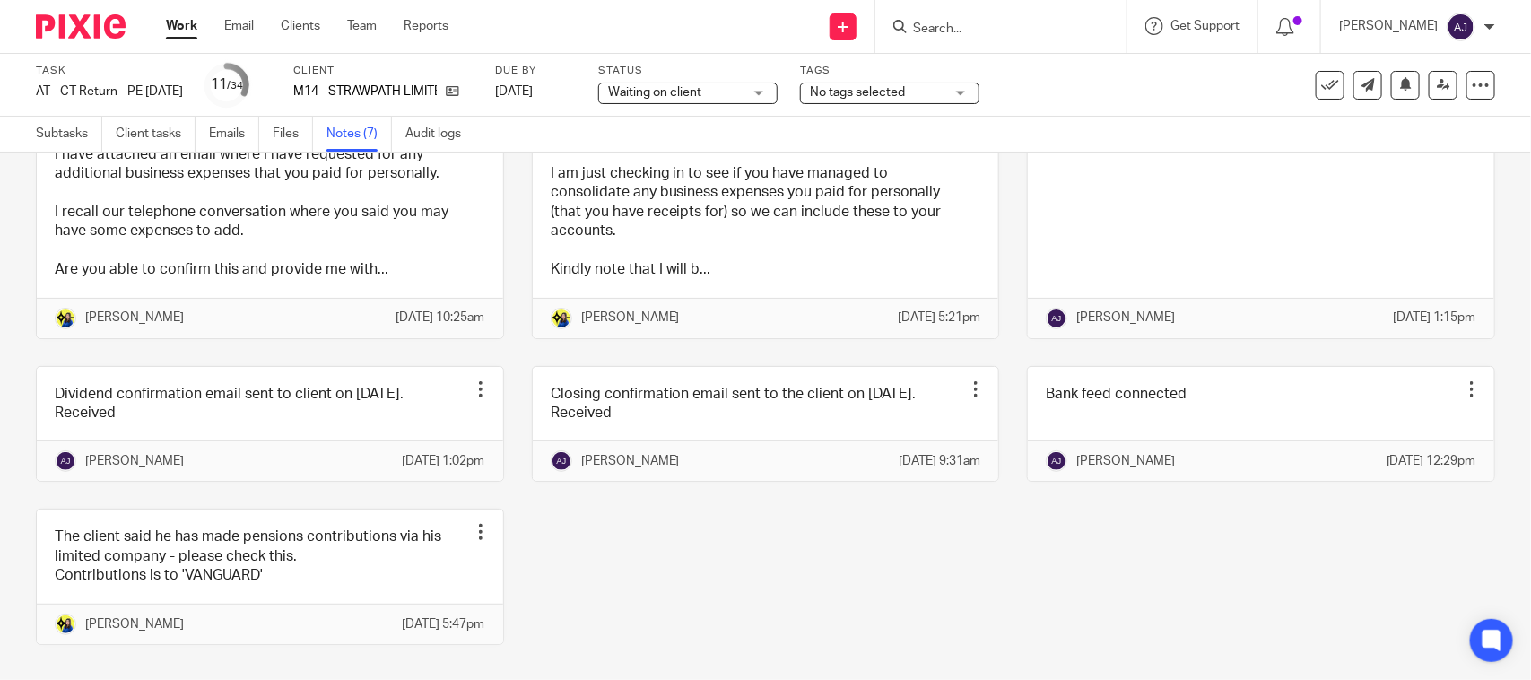
scroll to position [224, 0]
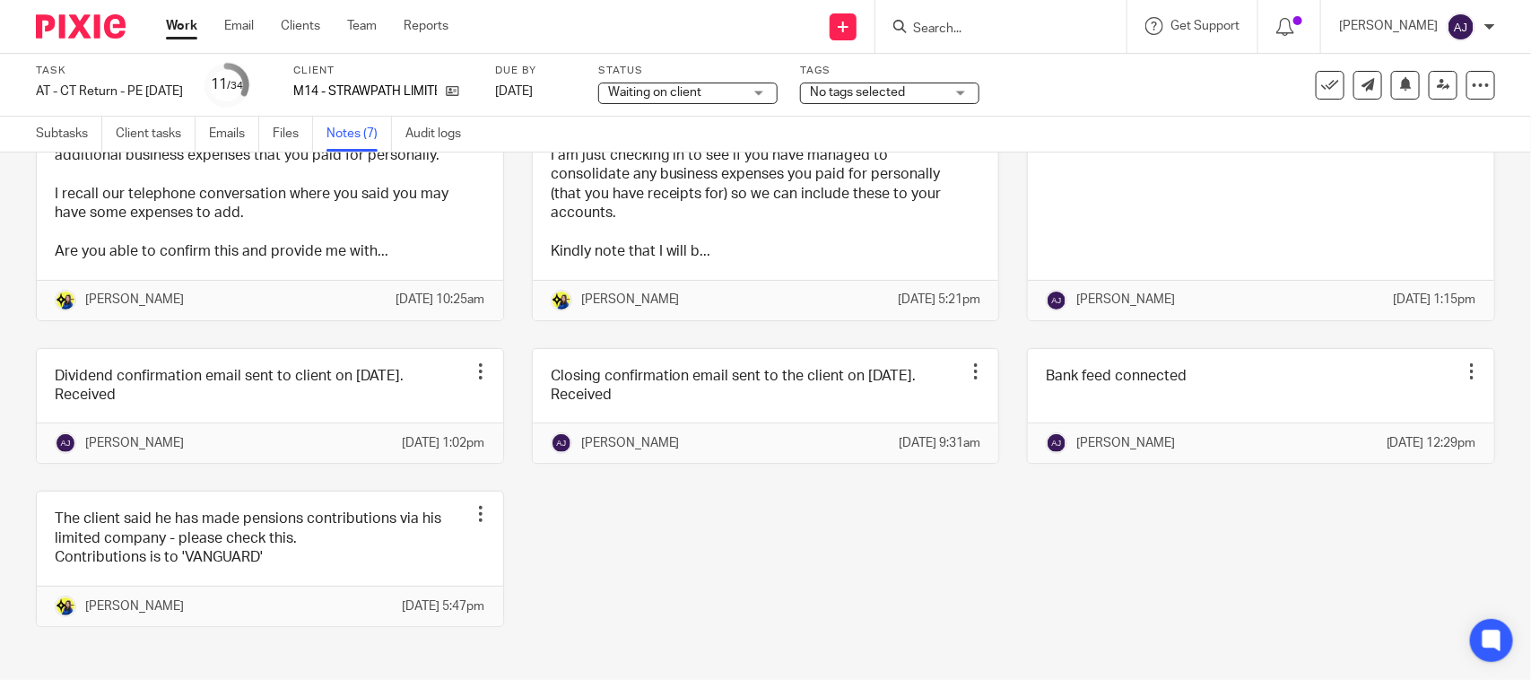
click at [992, 651] on div "Dear Andrew, Thank you for your email. I have attached an email where I have re…" at bounding box center [751, 342] width 1487 height 622
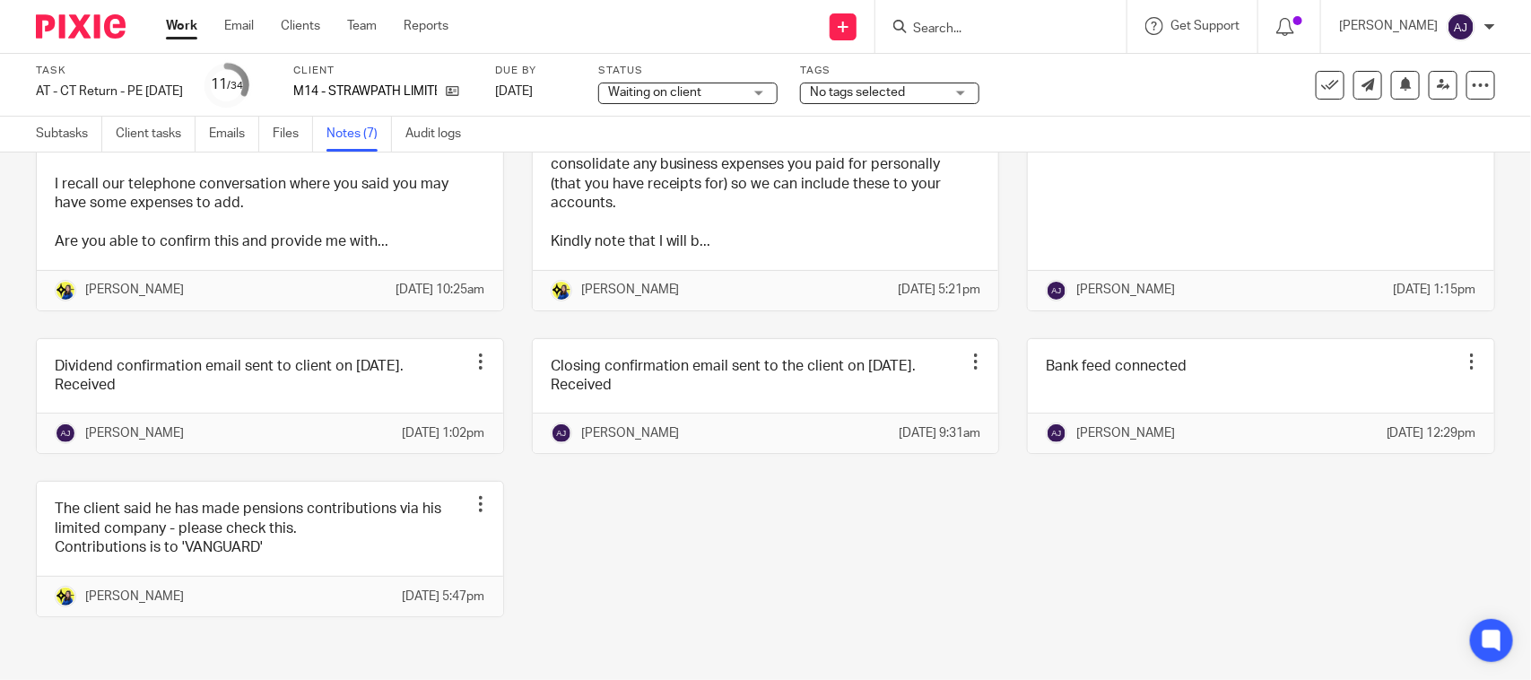
scroll to position [0, 0]
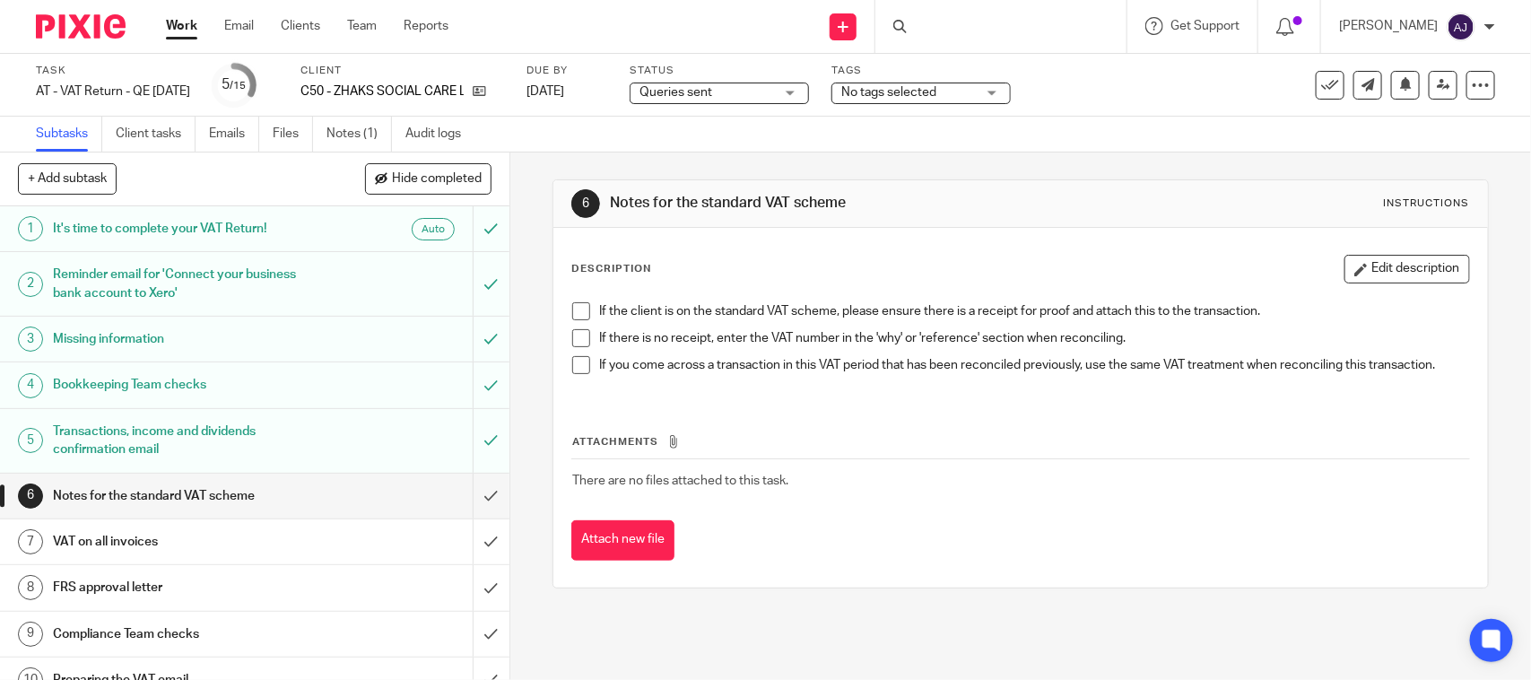
click at [579, 318] on span at bounding box center [581, 311] width 18 height 18
click at [578, 338] on span at bounding box center [581, 338] width 18 height 18
click at [572, 369] on span at bounding box center [581, 365] width 18 height 18
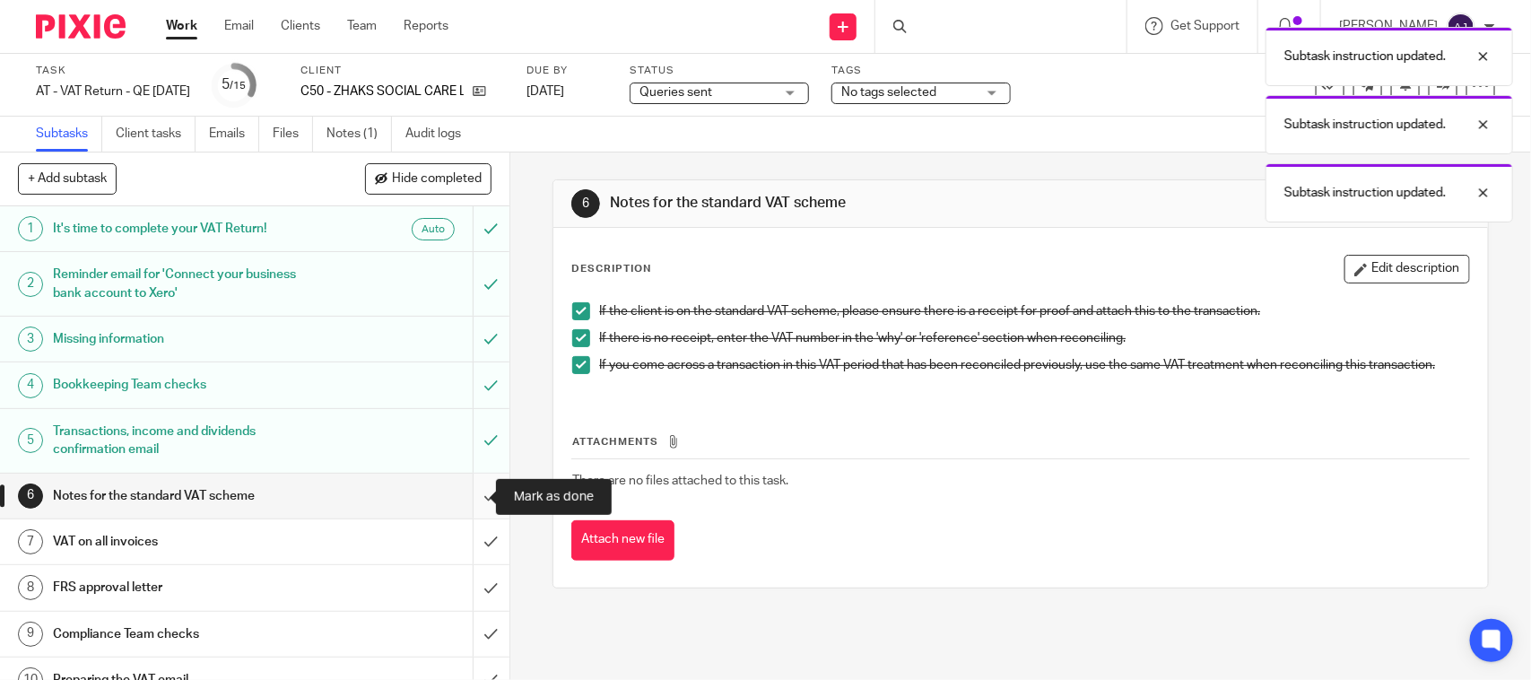
click at [471, 499] on input "submit" at bounding box center [254, 495] width 509 height 45
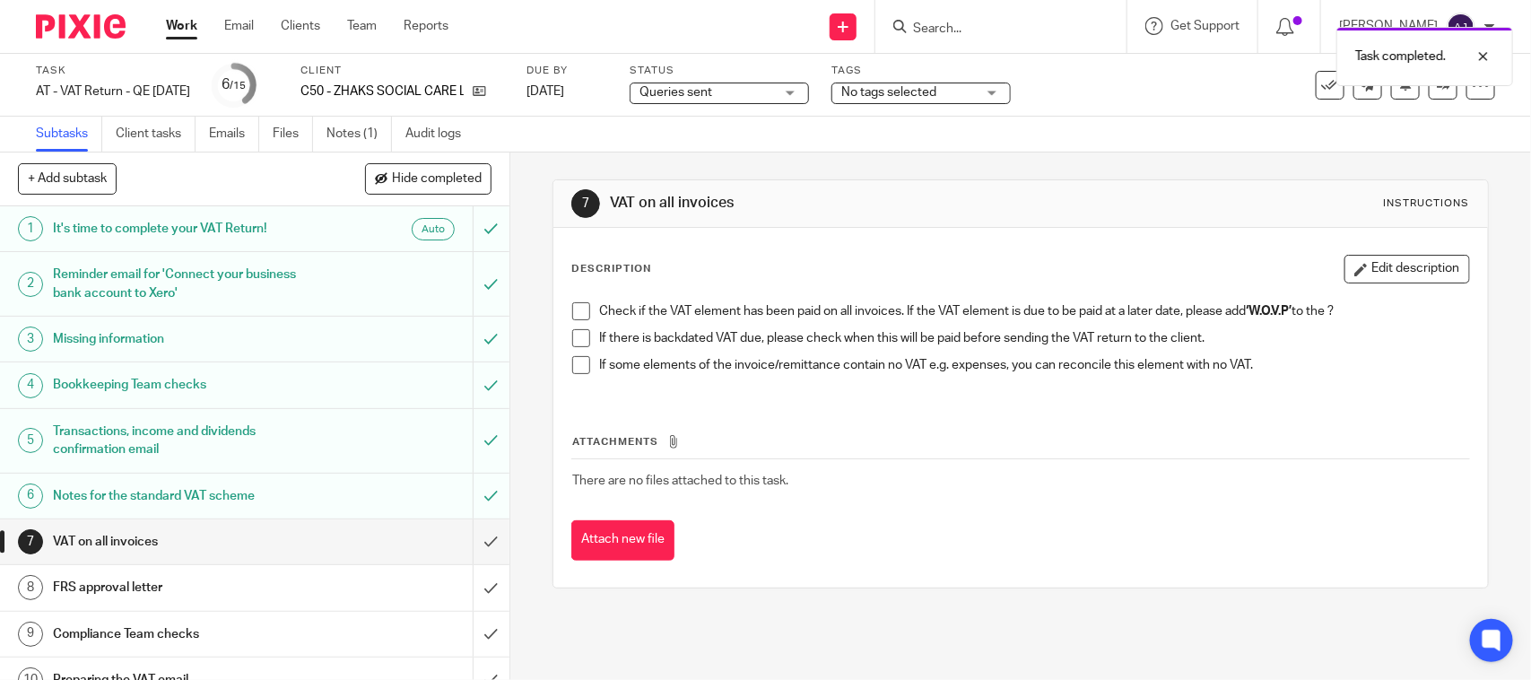
click at [578, 312] on span at bounding box center [581, 311] width 18 height 18
click at [576, 338] on span at bounding box center [581, 338] width 18 height 18
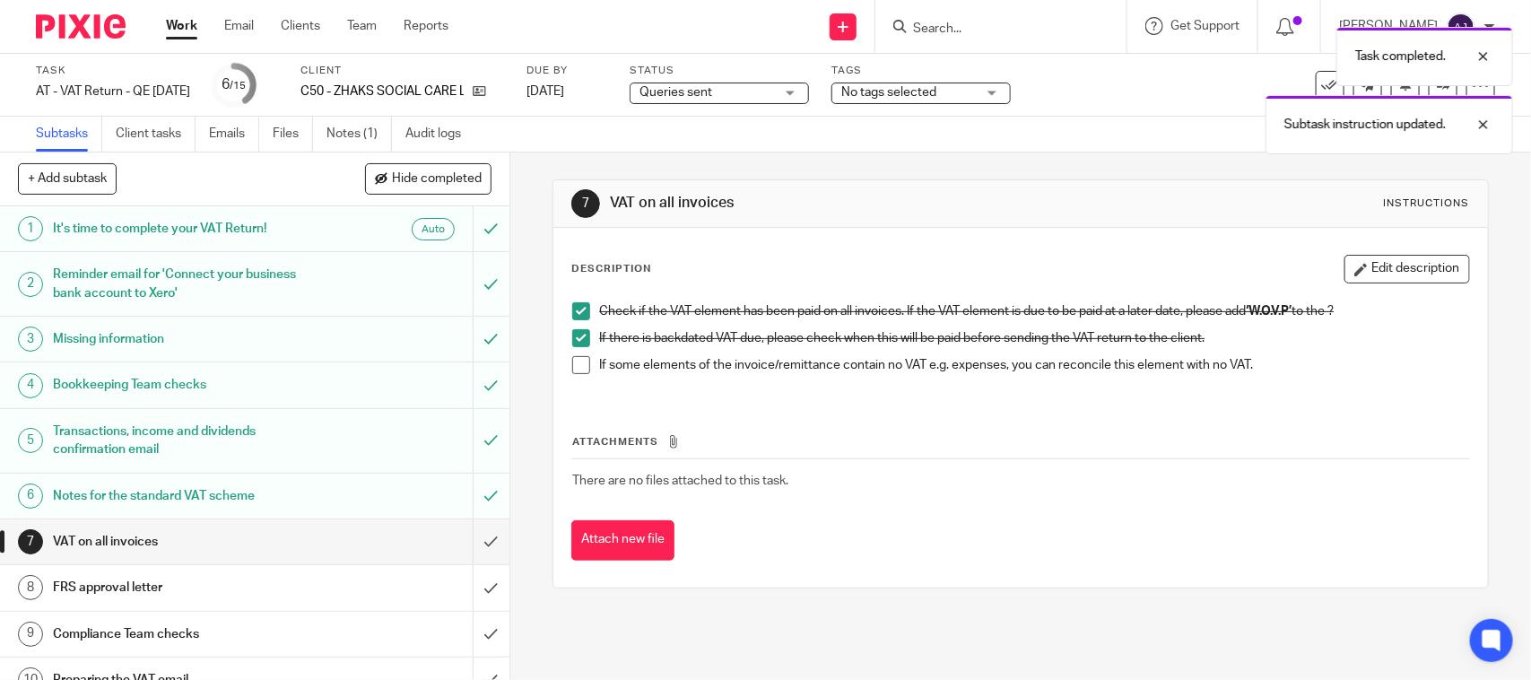
click at [572, 364] on span at bounding box center [581, 365] width 18 height 18
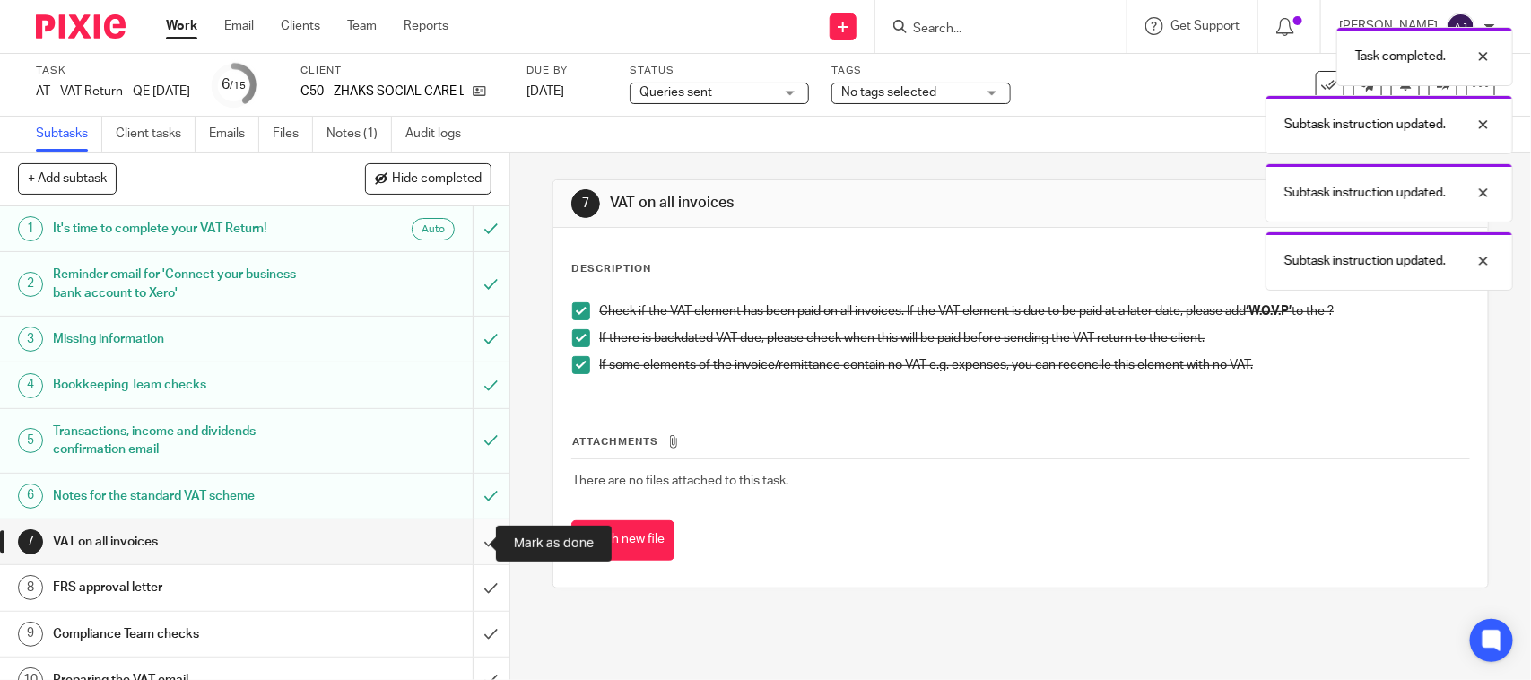
click at [464, 536] on input "submit" at bounding box center [254, 541] width 509 height 45
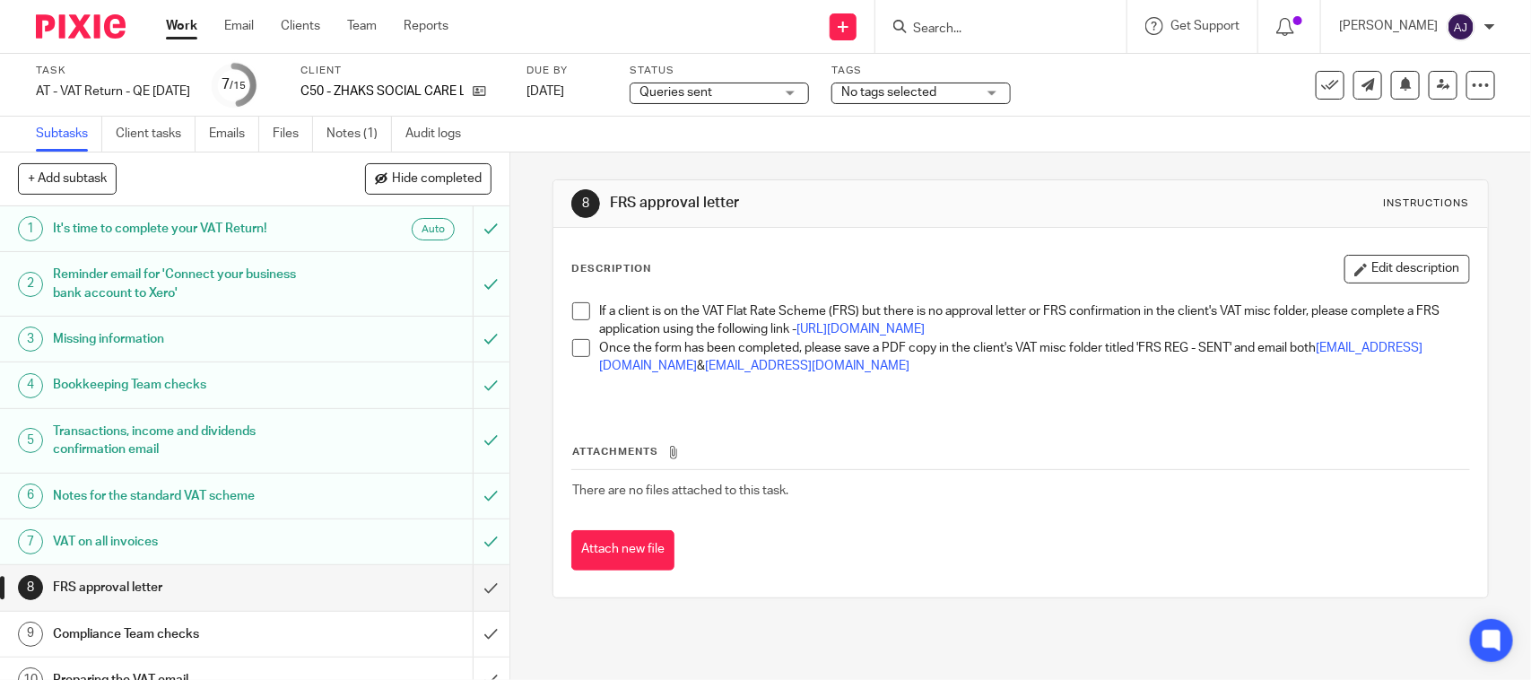
click at [572, 316] on span at bounding box center [581, 311] width 18 height 18
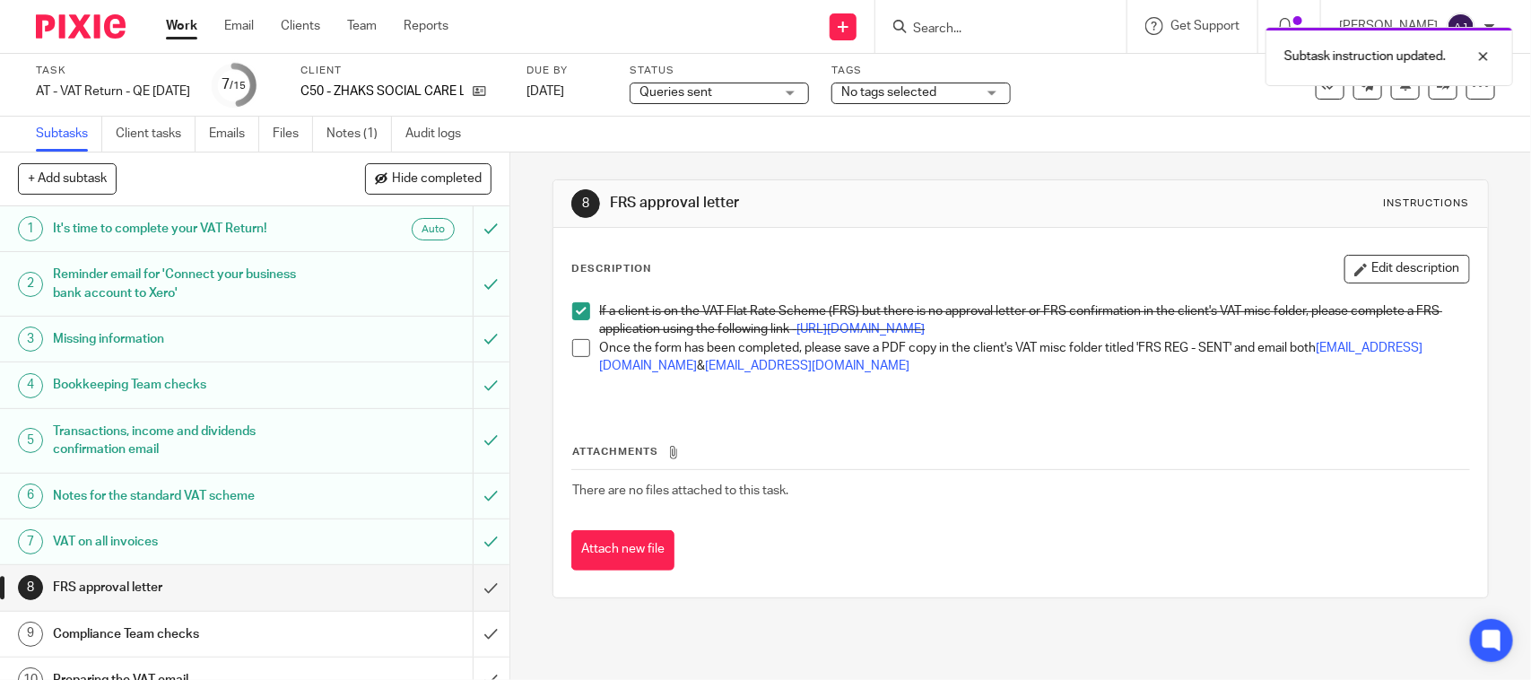
click at [578, 357] on span at bounding box center [581, 348] width 18 height 18
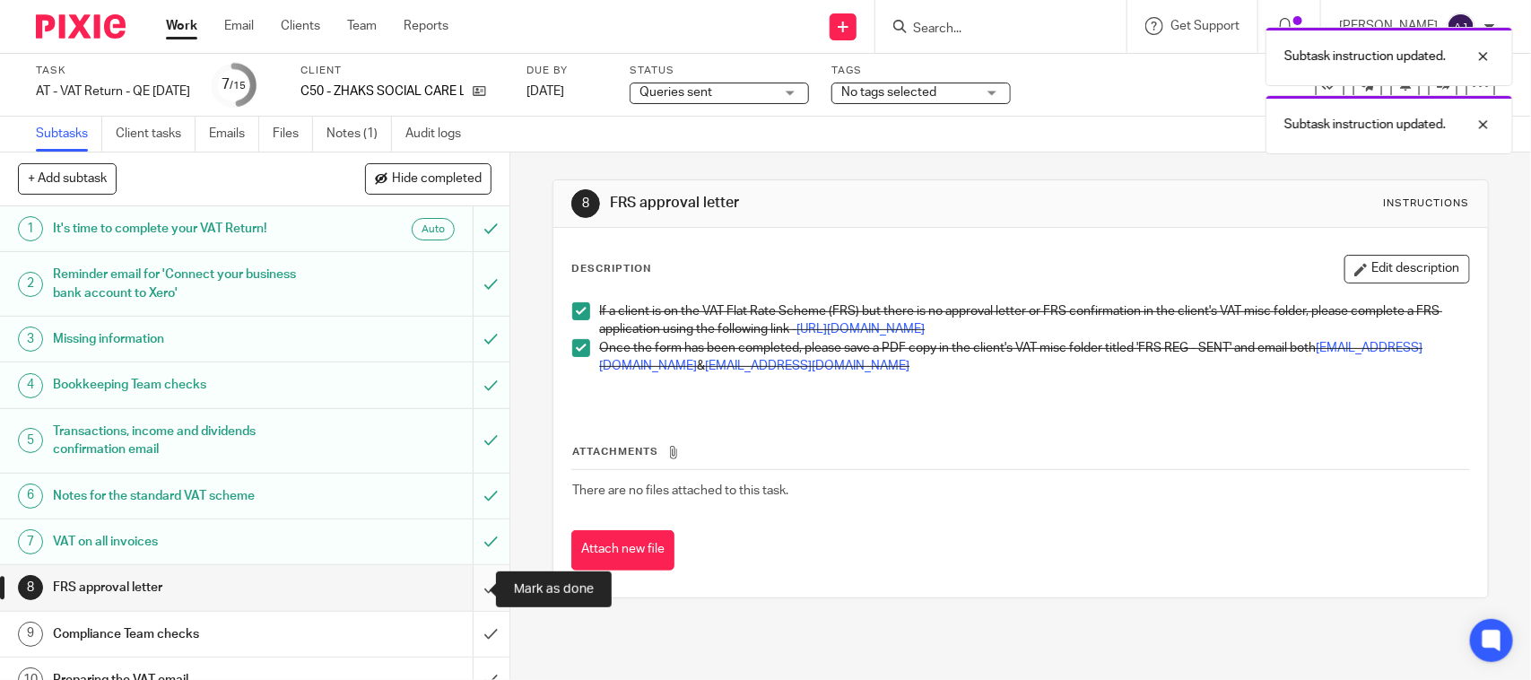
click at [459, 589] on input "submit" at bounding box center [254, 587] width 509 height 45
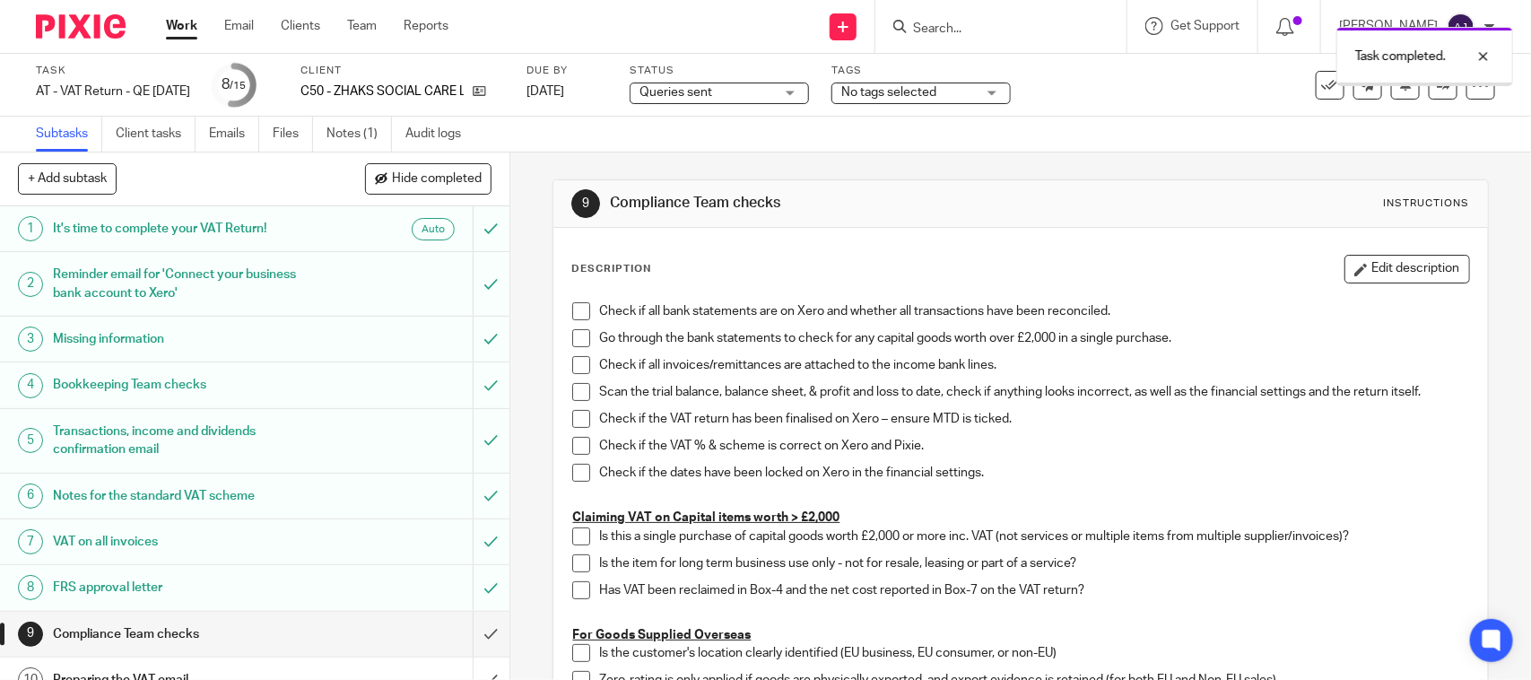
click at [727, 100] on span "Queries sent" at bounding box center [706, 92] width 135 height 19
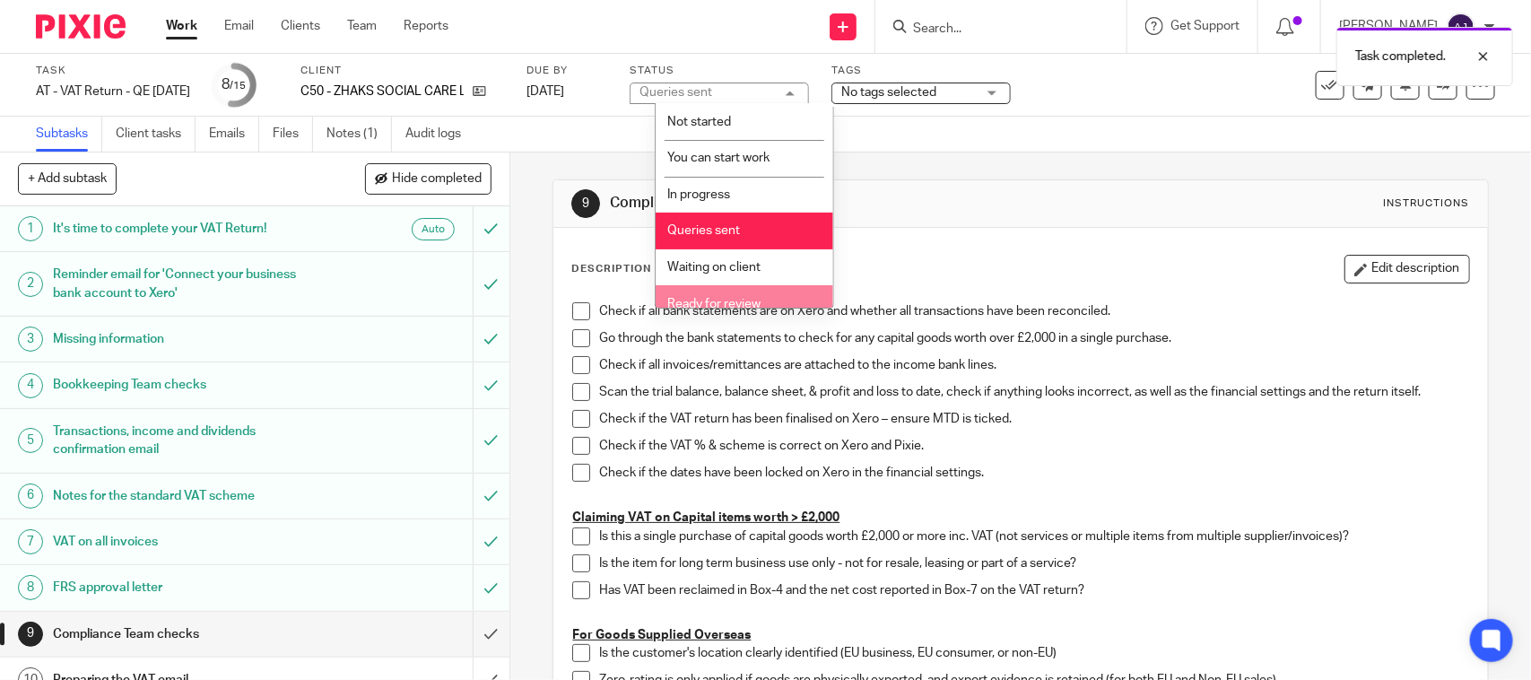
click at [736, 301] on span "Ready for review" at bounding box center [713, 304] width 93 height 13
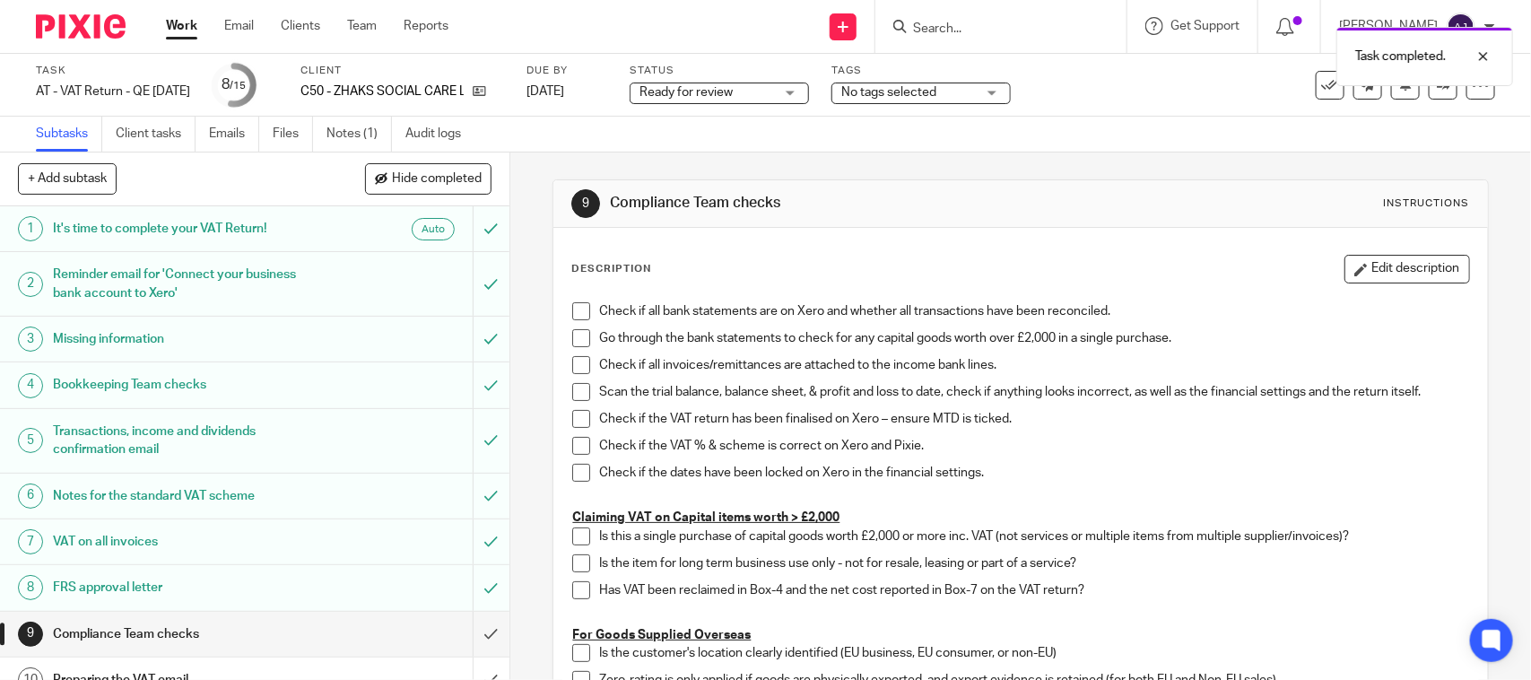
click at [1481, 56] on div at bounding box center [1470, 57] width 48 height 22
click at [1121, 104] on div "Task AT - VAT Return - QE 31-08-2025 Save AT - VAT Return - QE 31-08-2025 8 /15…" at bounding box center [644, 85] width 1216 height 43
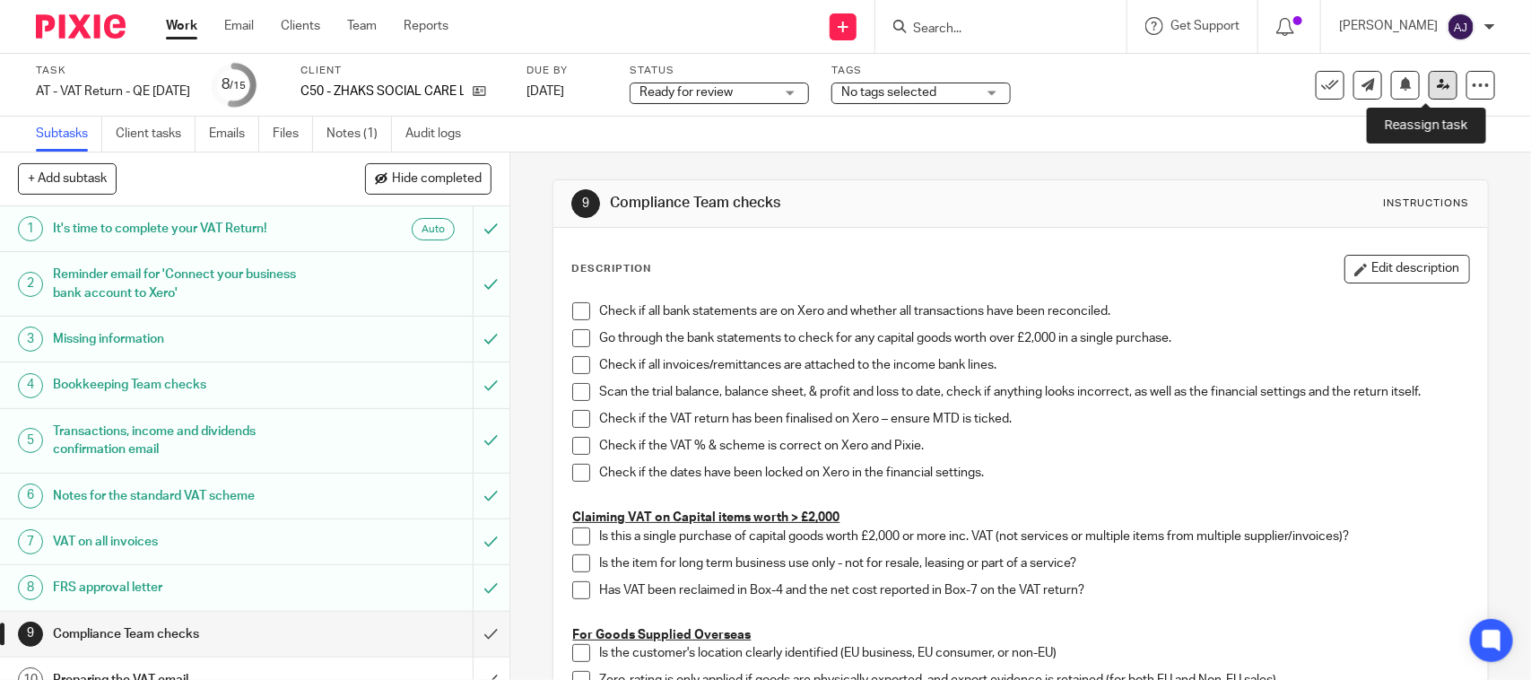
click at [1437, 78] on icon at bounding box center [1443, 84] width 13 height 13
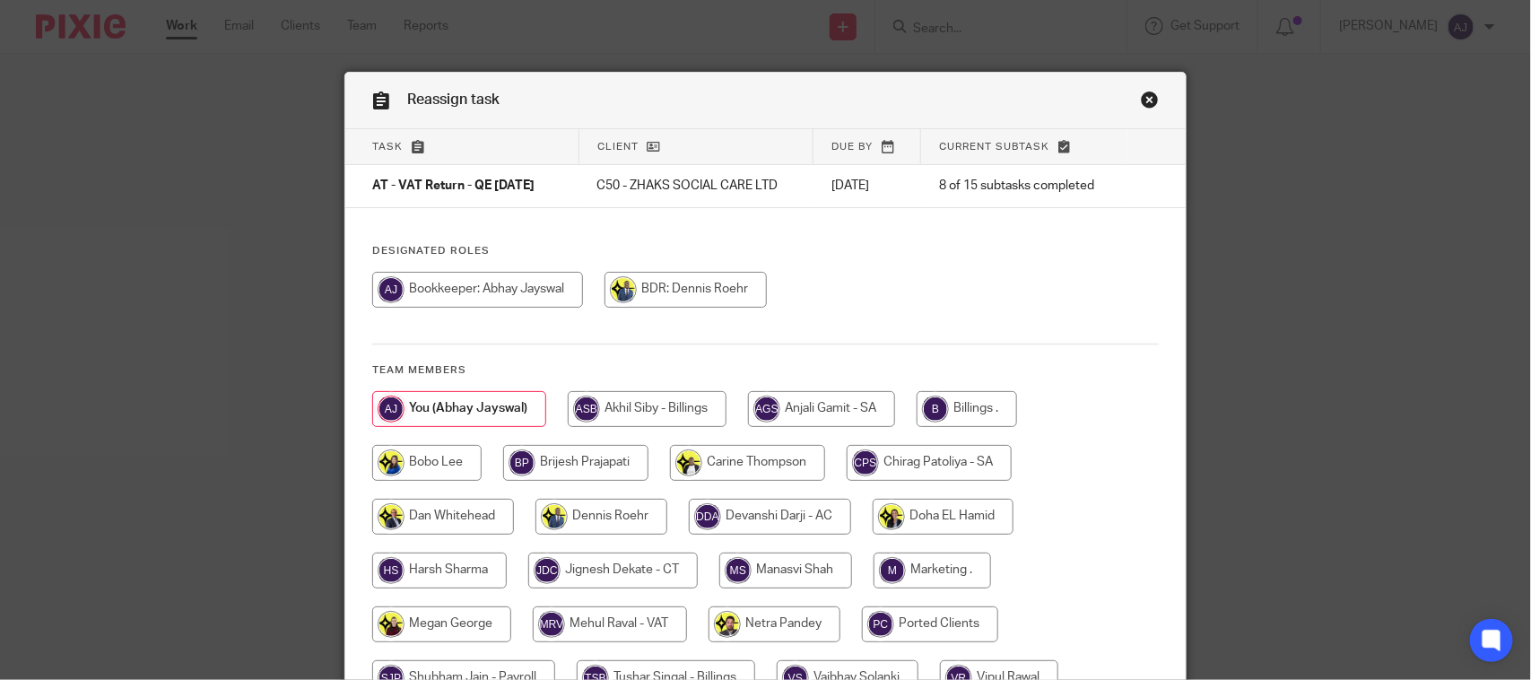
scroll to position [236, 0]
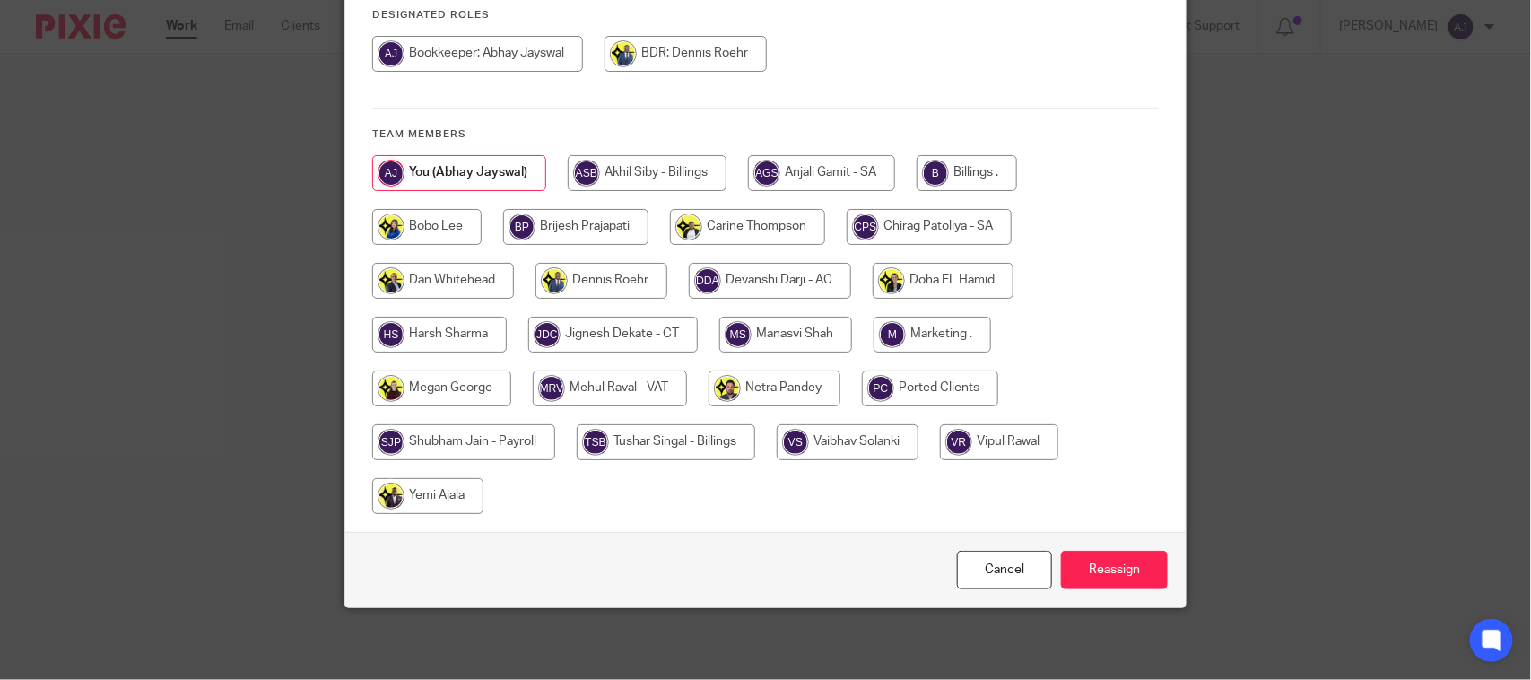
click at [595, 378] on input "radio" at bounding box center [610, 388] width 154 height 36
radio input "true"
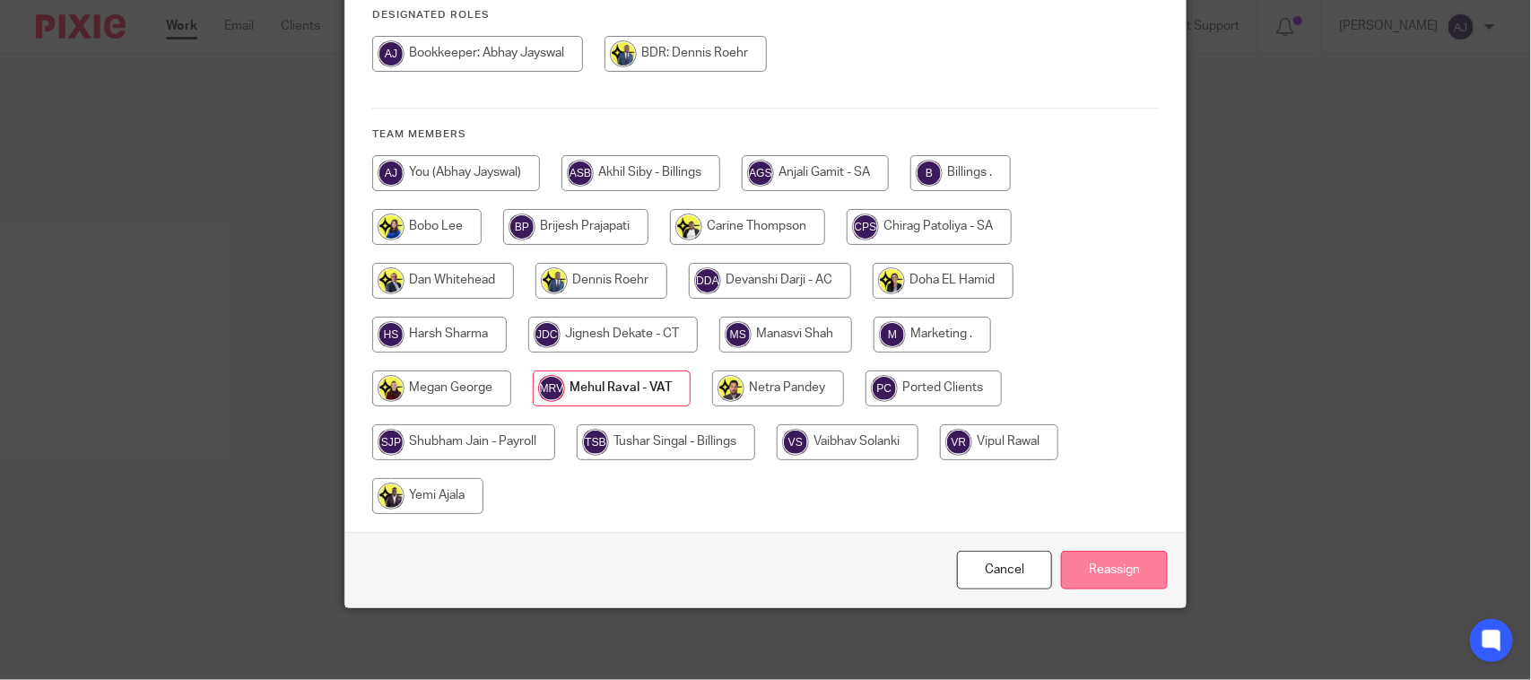
click at [1086, 565] on input "Reassign" at bounding box center [1114, 570] width 107 height 39
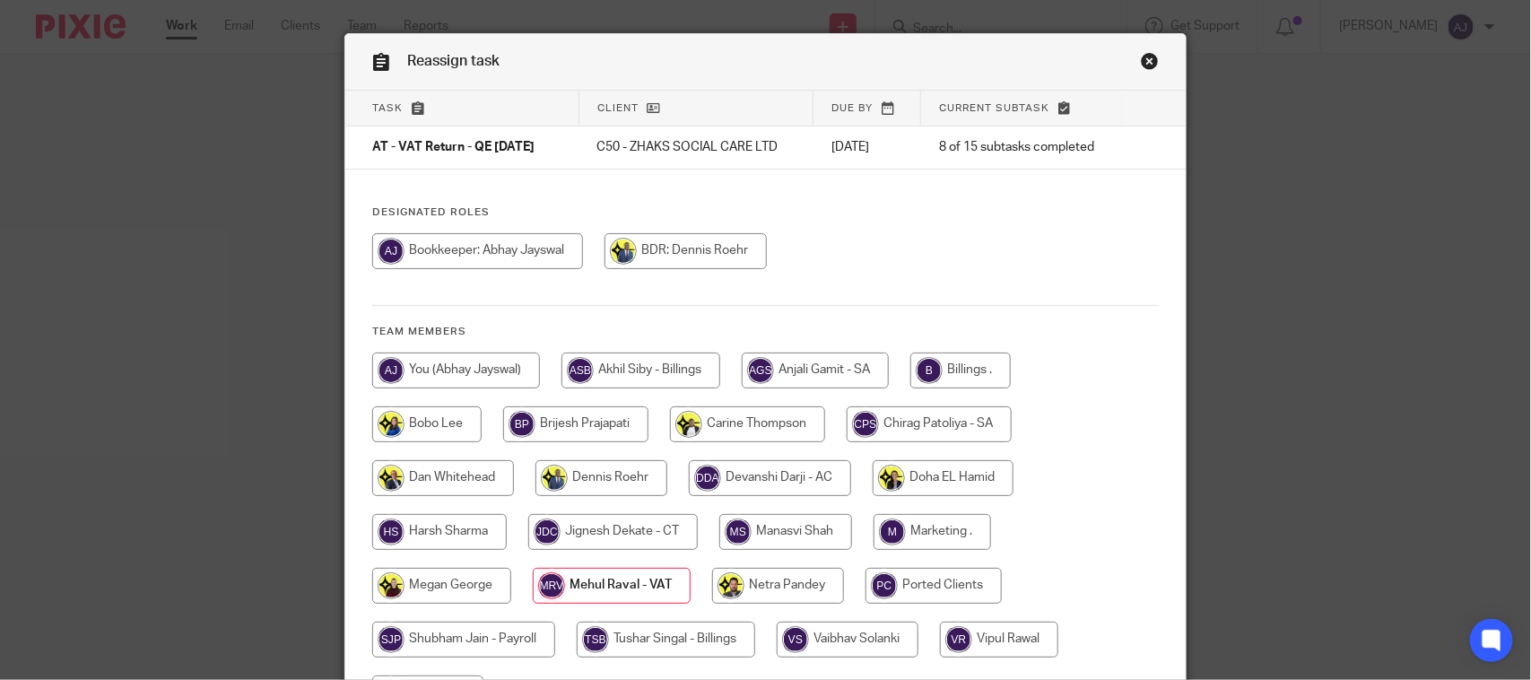
scroll to position [0, 0]
